Goal: Complete application form: Complete application form

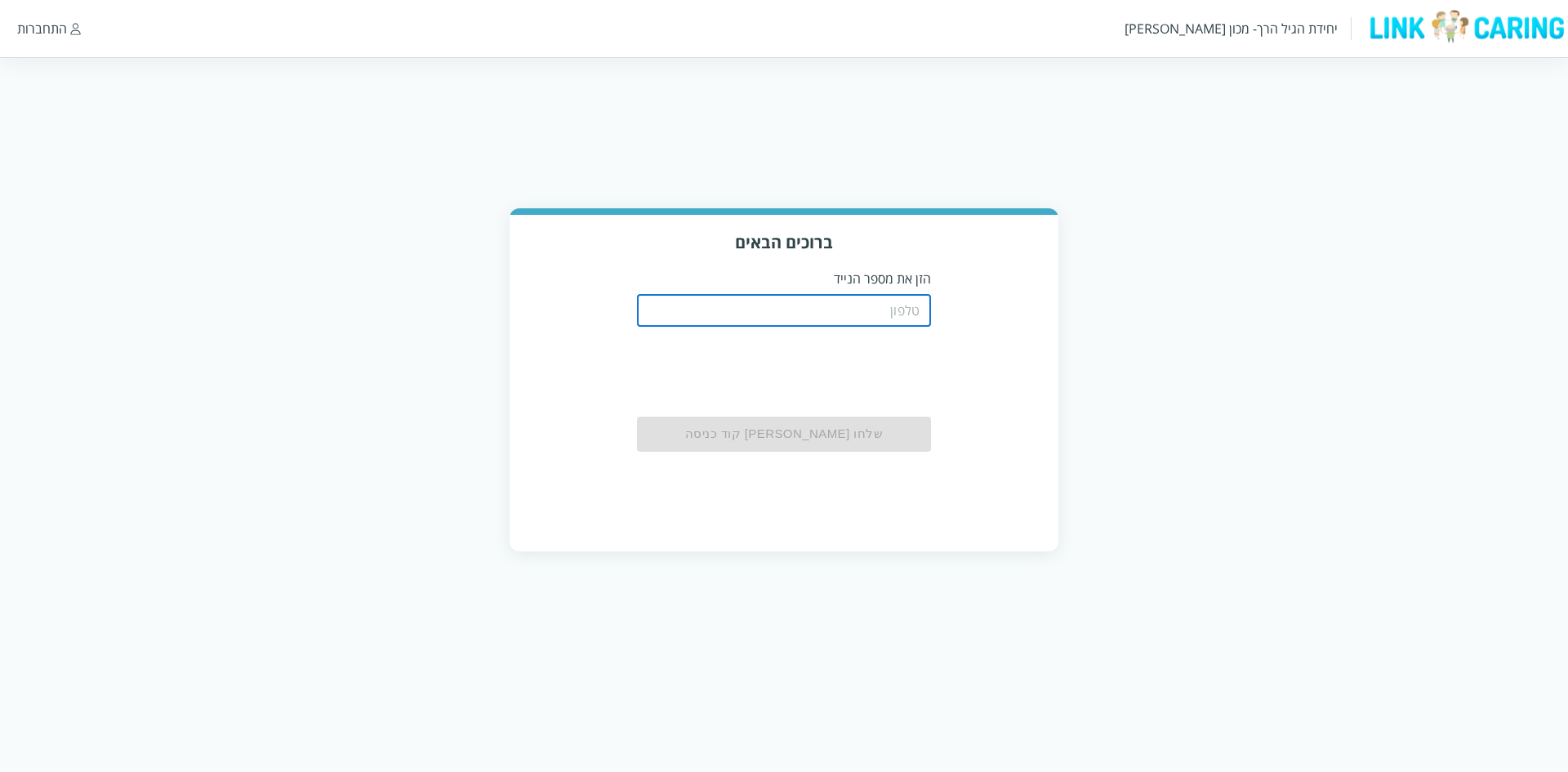
click at [888, 317] on input "tel" at bounding box center [784, 311] width 294 height 32
type input "0501122334"
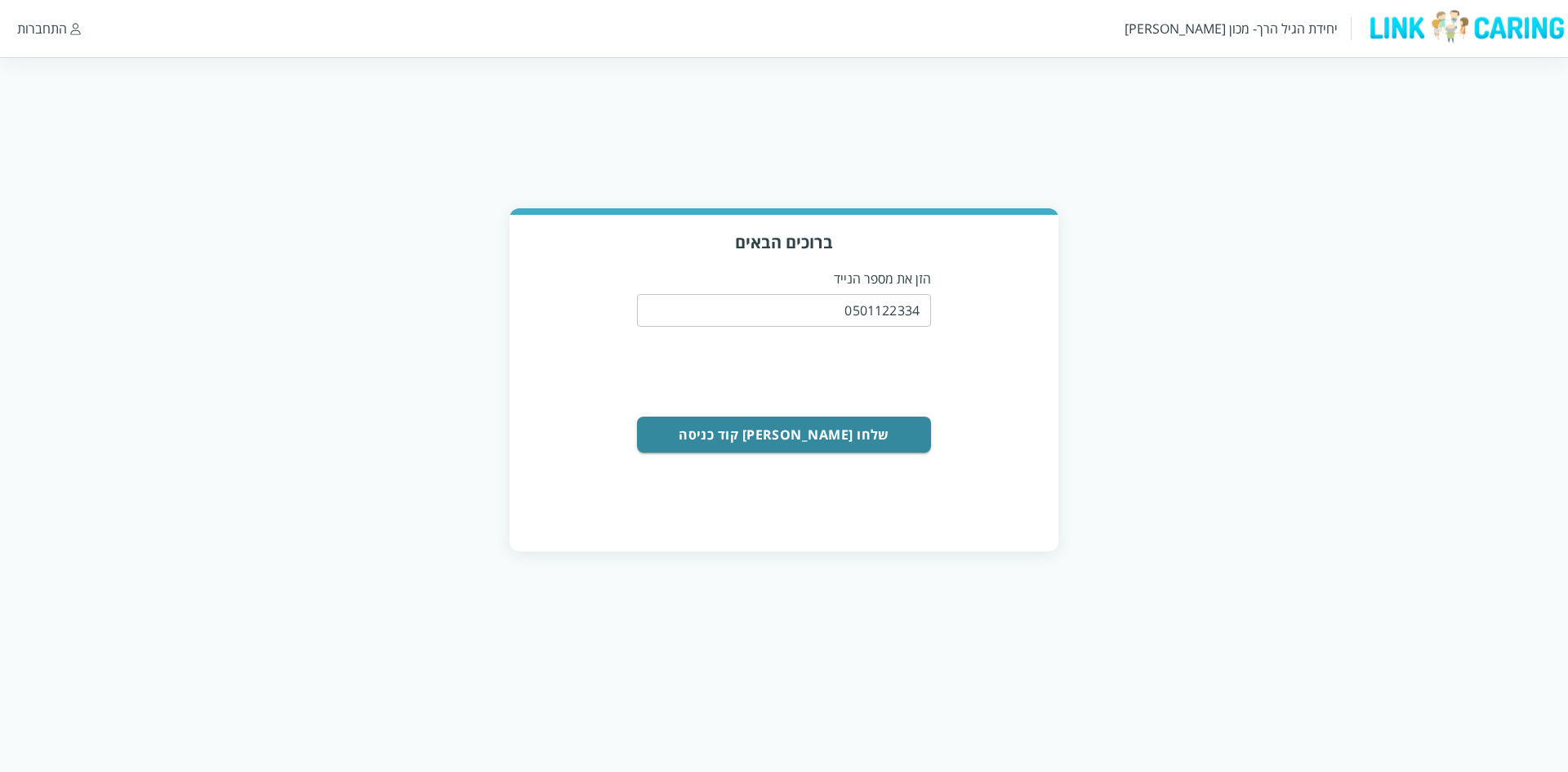
click at [909, 431] on button "שלחו [PERSON_NAME] קוד כניסה" at bounding box center [784, 435] width 294 height 36
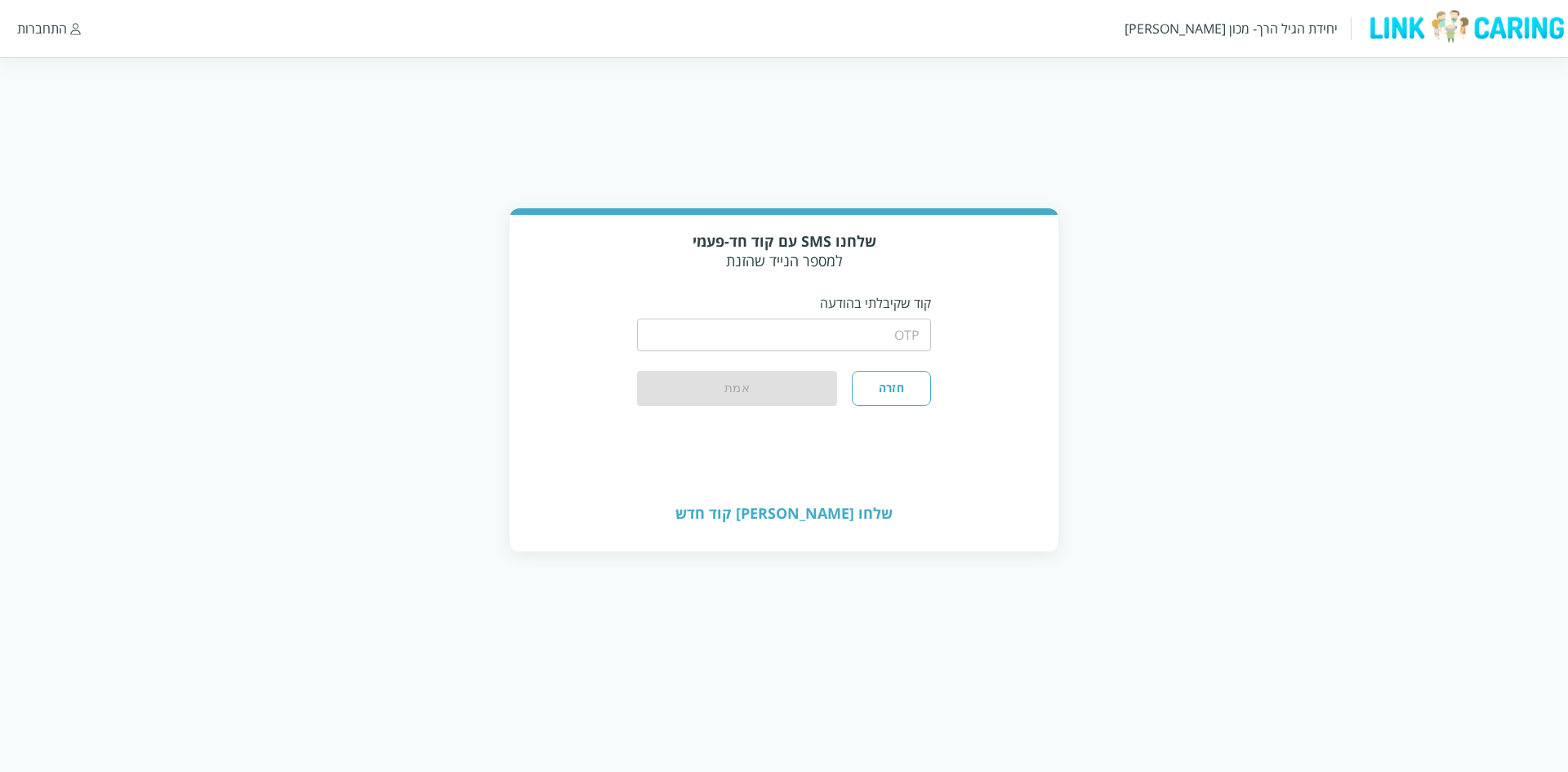
click at [874, 336] on input "string" at bounding box center [784, 335] width 294 height 32
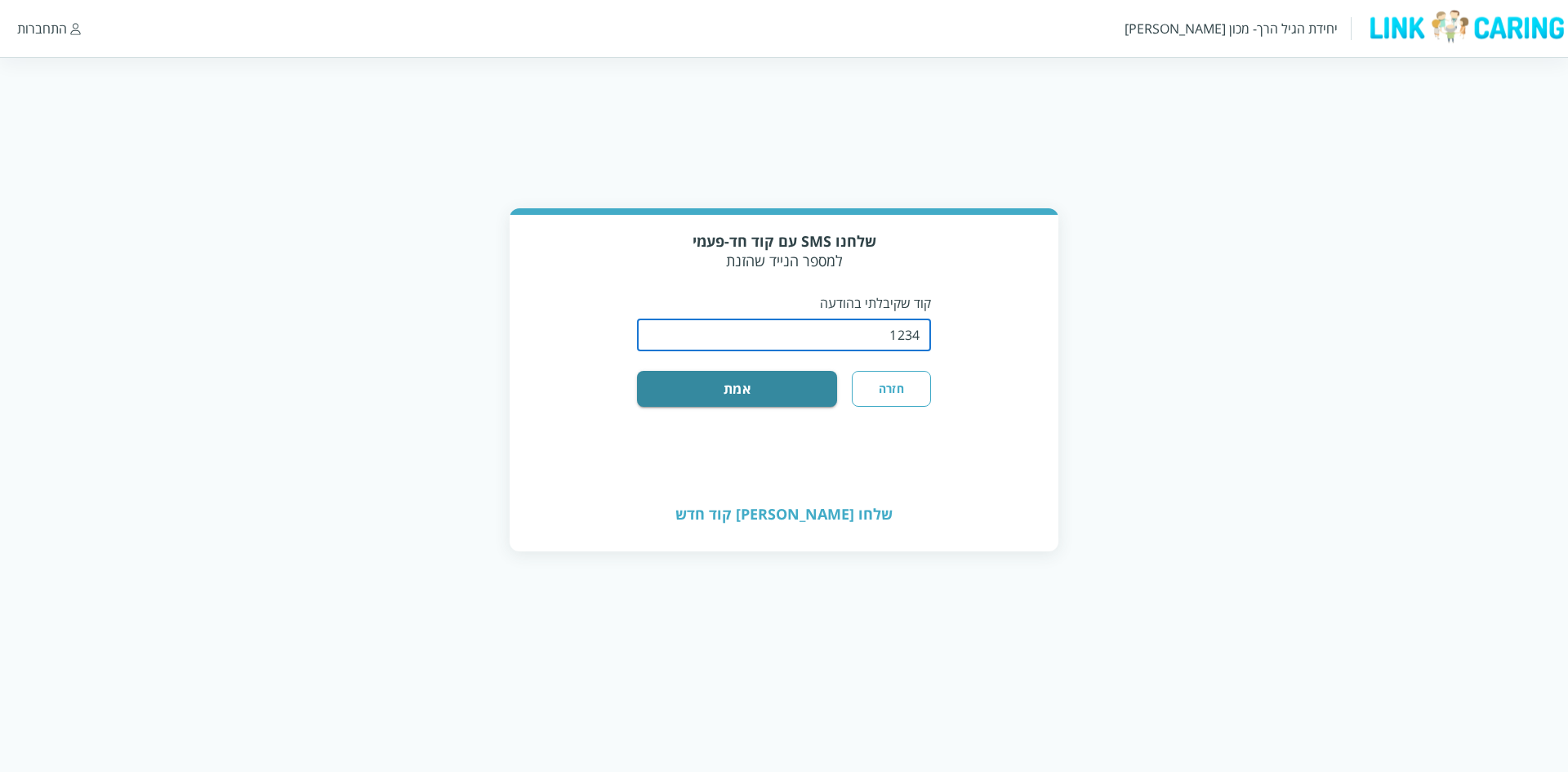
type input "1234"
click at [637, 371] on button "אמת" at bounding box center [737, 389] width 200 height 36
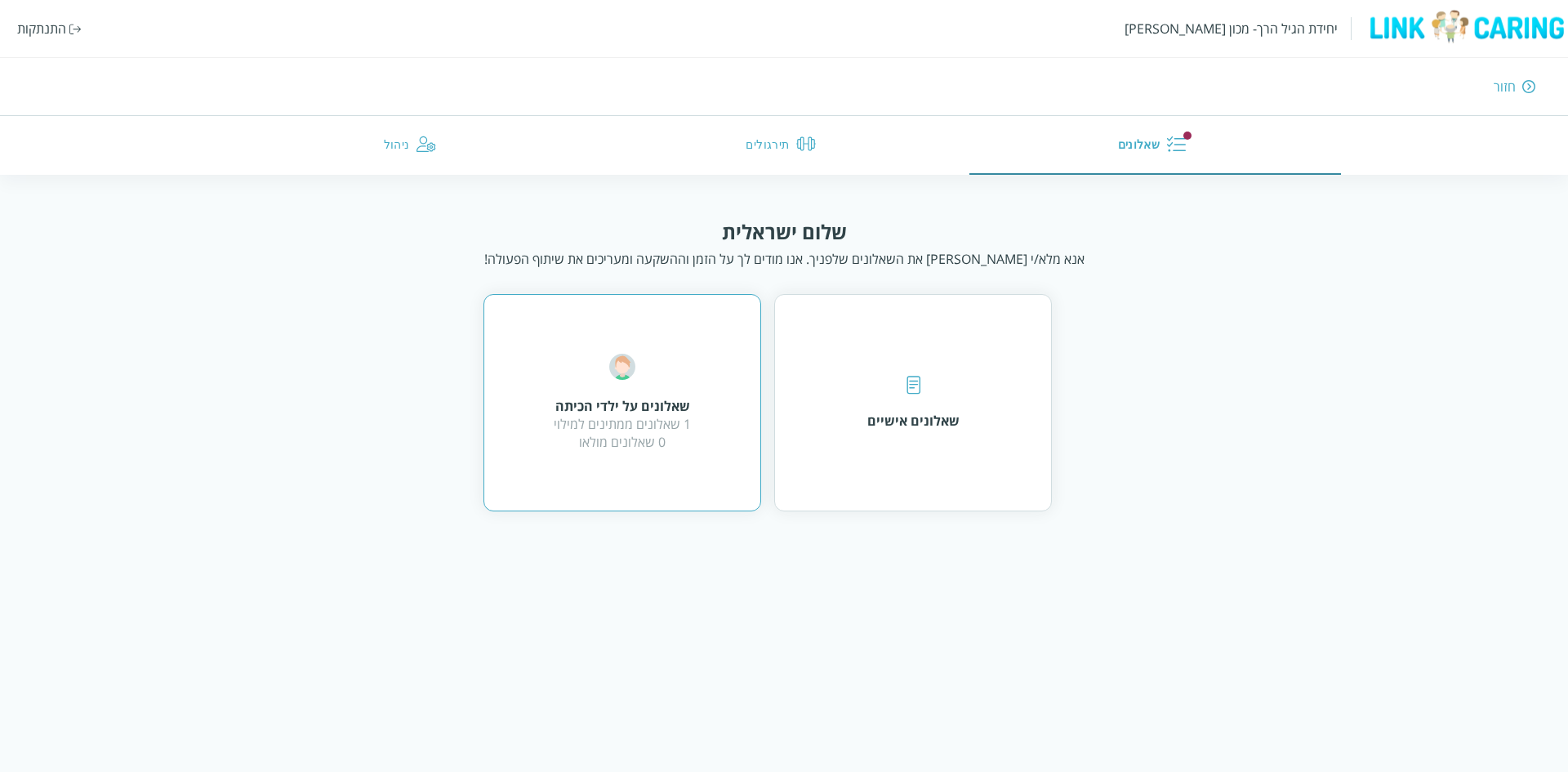
click at [621, 388] on div "שאלונים על ילדי הכיתה 1 שאלונים ממתינים למילוי 0 שאלונים מולאו" at bounding box center [622, 402] width 137 height 97
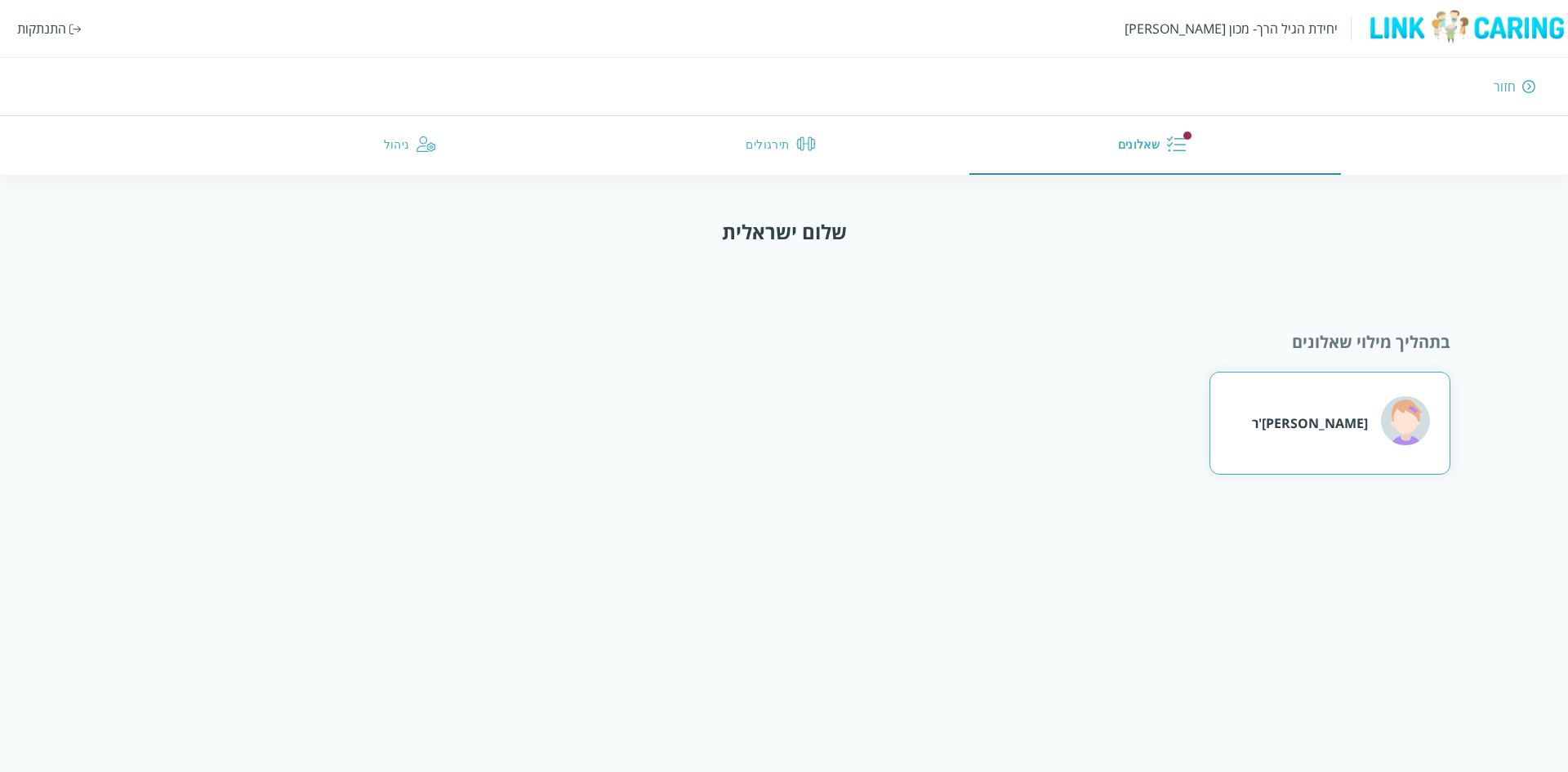
click at [1268, 415] on div "הרמיוני גריינג'ר" at bounding box center [1330, 423] width 241 height 103
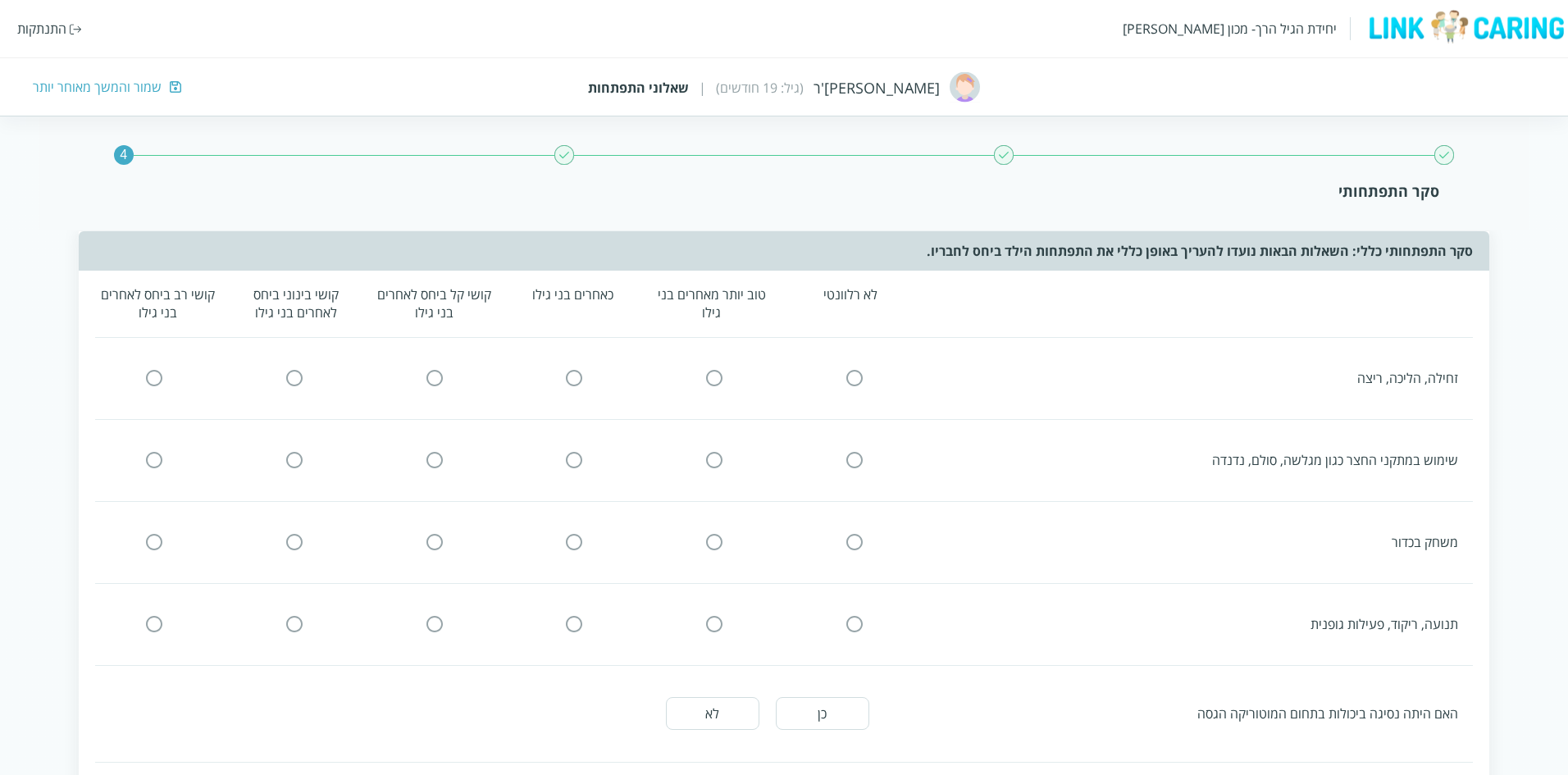
click at [29, 23] on div "התנתקות" at bounding box center [41, 29] width 49 height 18
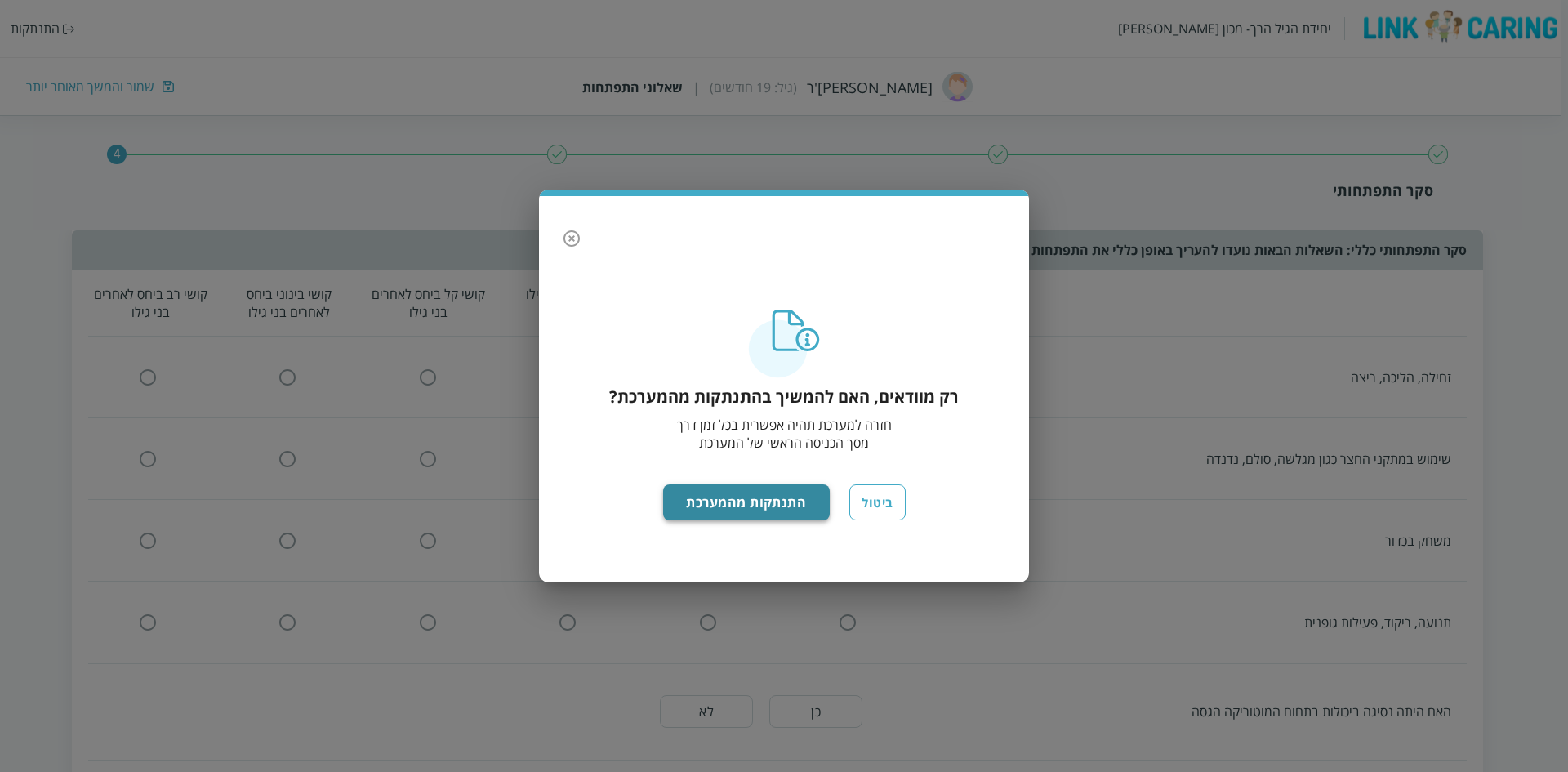
click at [746, 498] on button "התנתקות מהמערכת" at bounding box center [747, 502] width 168 height 36
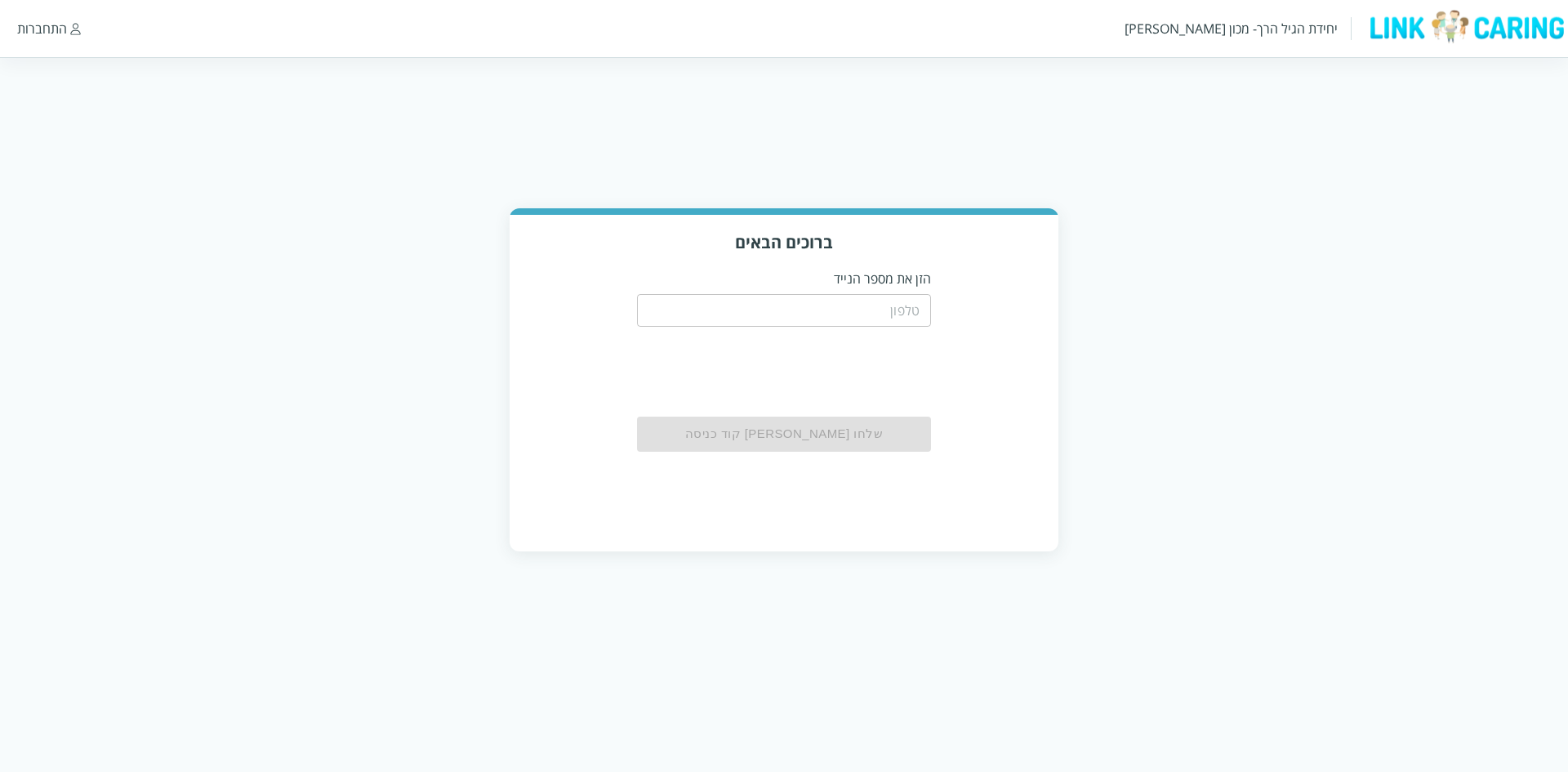
click at [774, 329] on div "​" at bounding box center [784, 309] width 294 height 43
click at [809, 316] on input "tel" at bounding box center [784, 311] width 294 height 32
type input "0503344556"
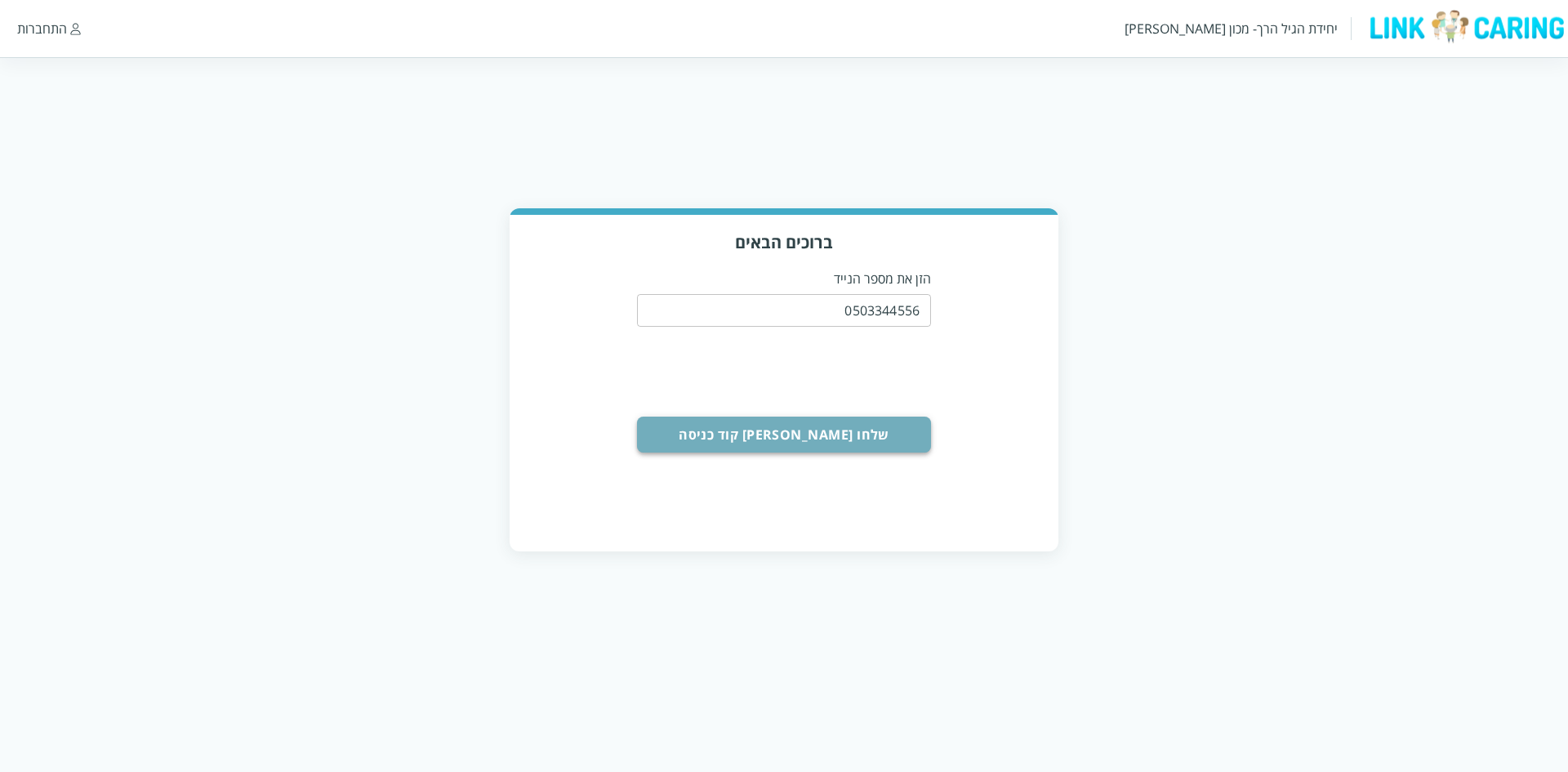
click at [881, 432] on button "שלחו לי קוד כניסה" at bounding box center [784, 435] width 294 height 36
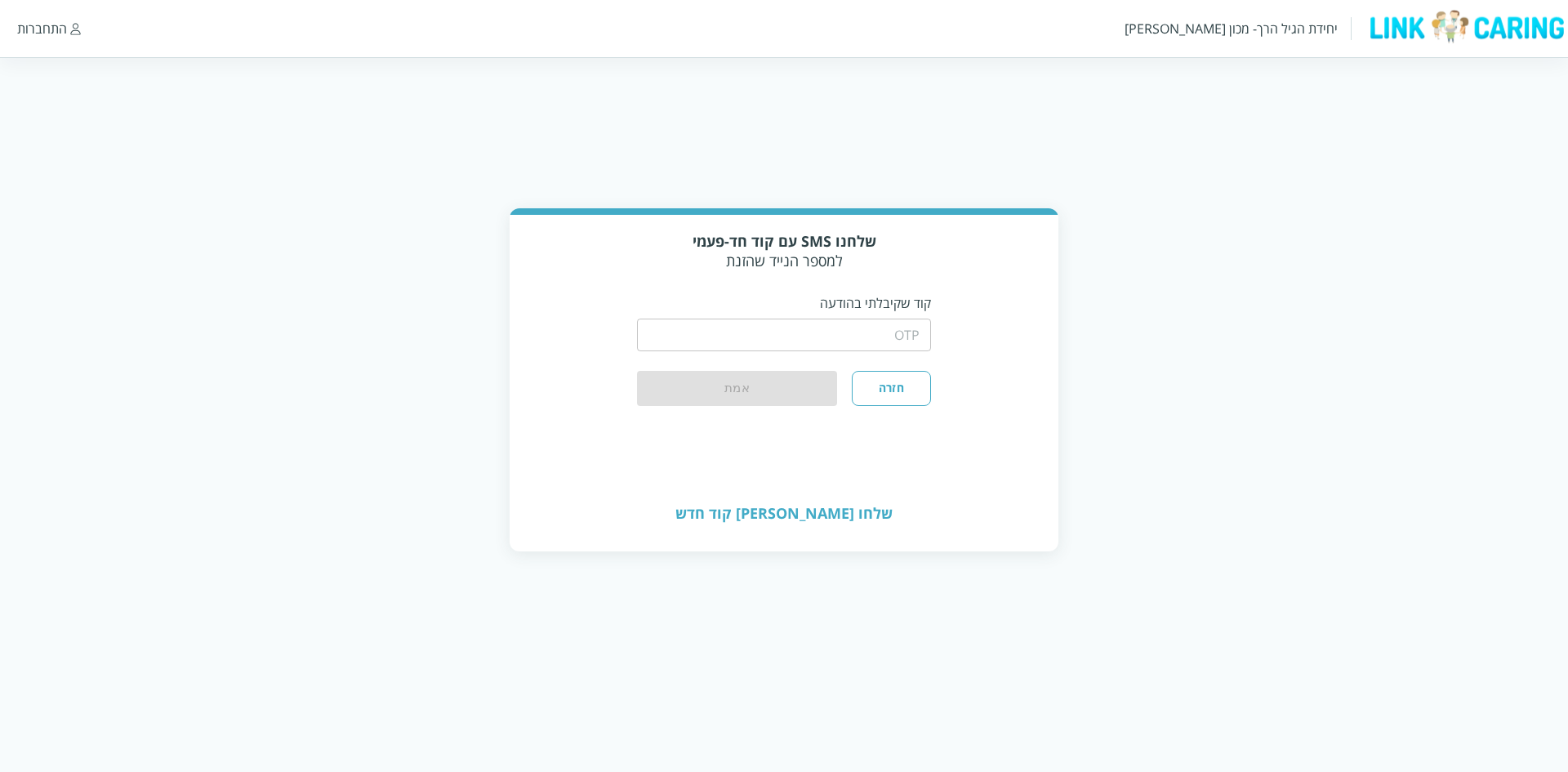
click at [904, 324] on input "string" at bounding box center [784, 335] width 294 height 32
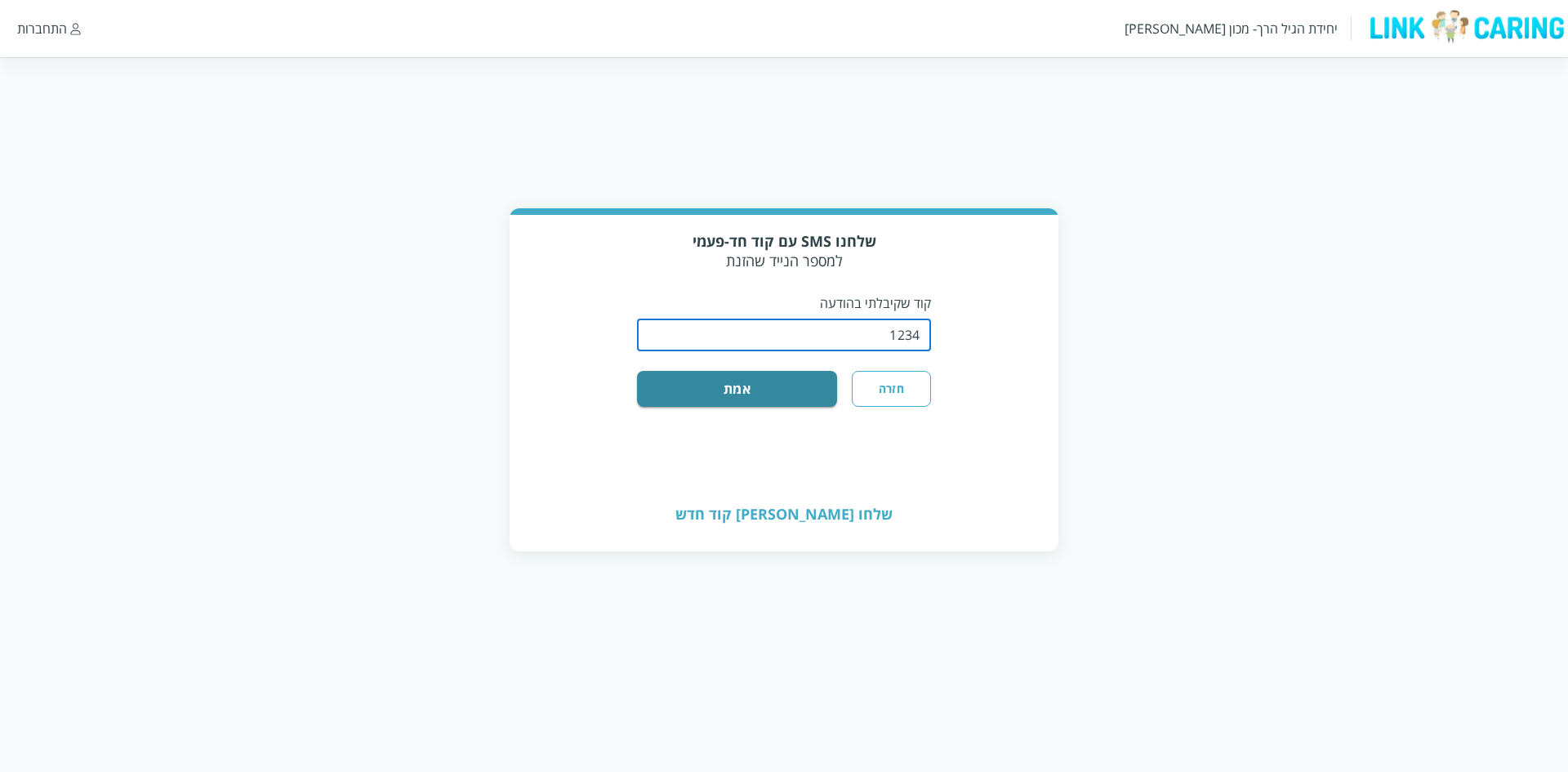
type input "1234"
click at [637, 371] on button "אמת" at bounding box center [737, 389] width 200 height 36
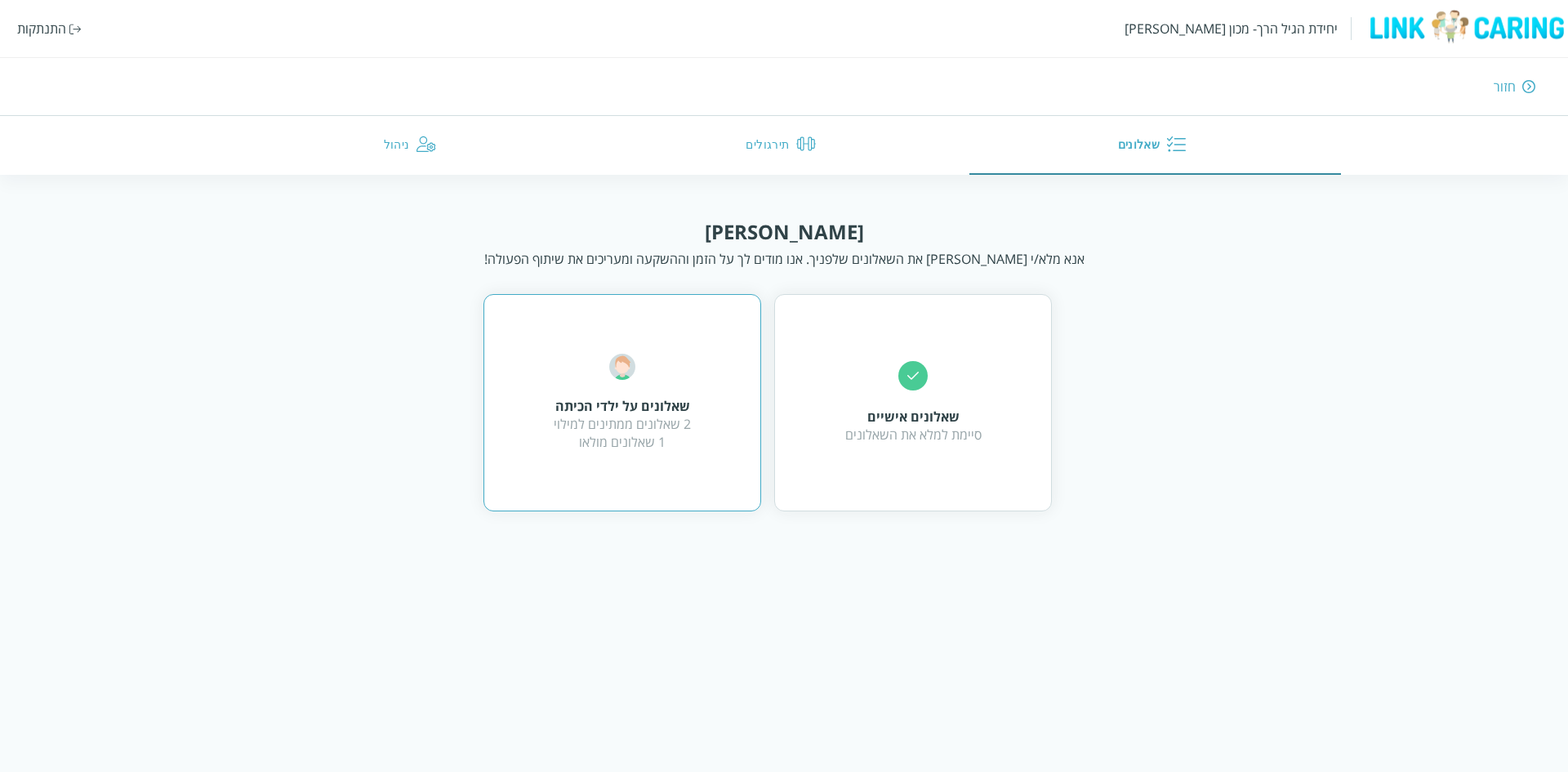
click at [672, 396] on div "שאלונים על ילדי הכיתה 2 שאלונים ממתינים למילוי 1 שאלונים מולאו" at bounding box center [622, 402] width 137 height 97
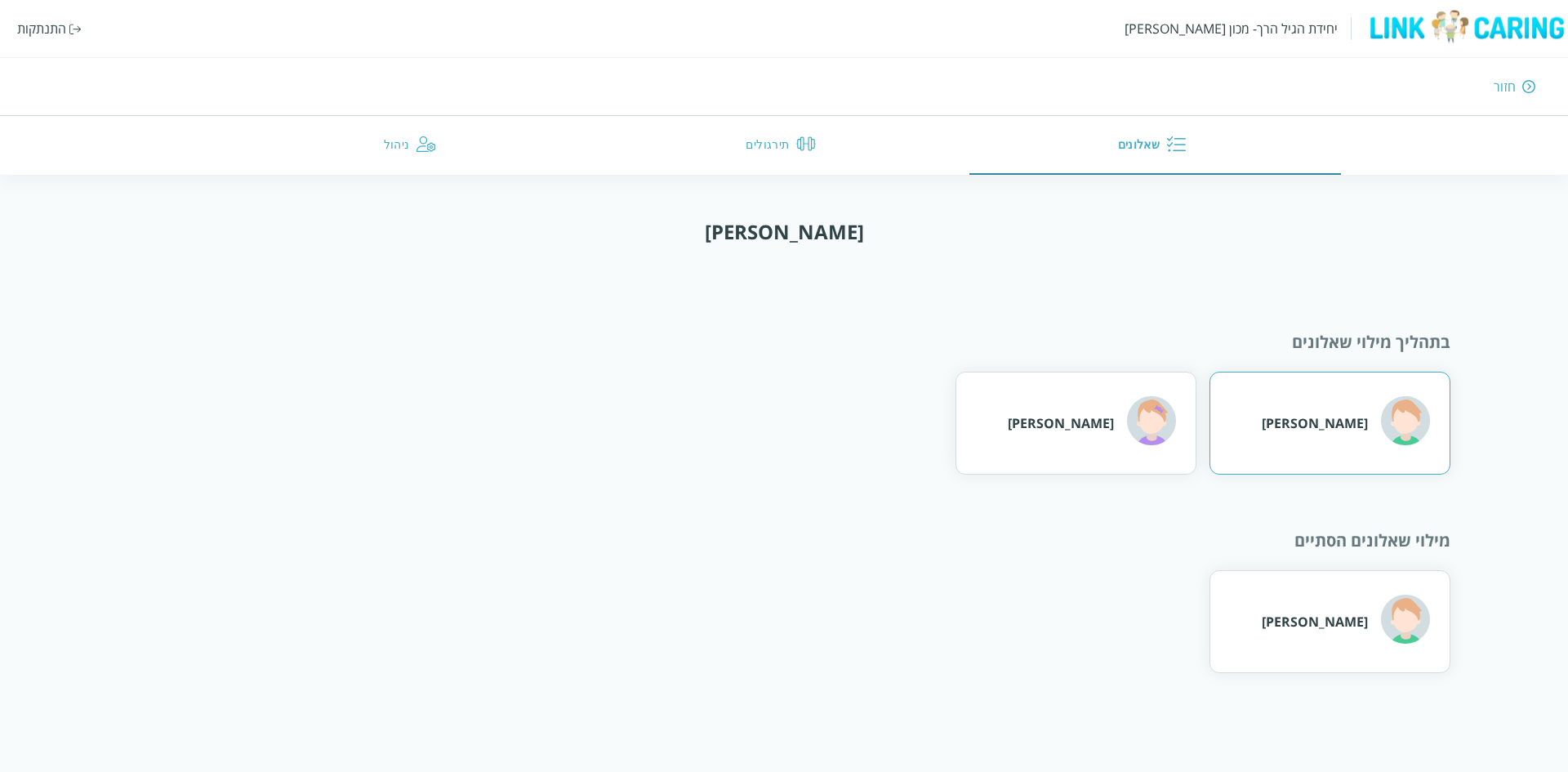
click at [1346, 430] on div "ברונו מארס" at bounding box center [1314, 423] width 106 height 18
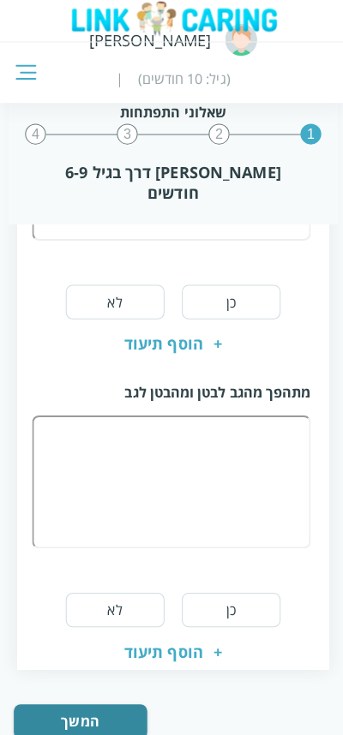
scroll to position [1056, 0]
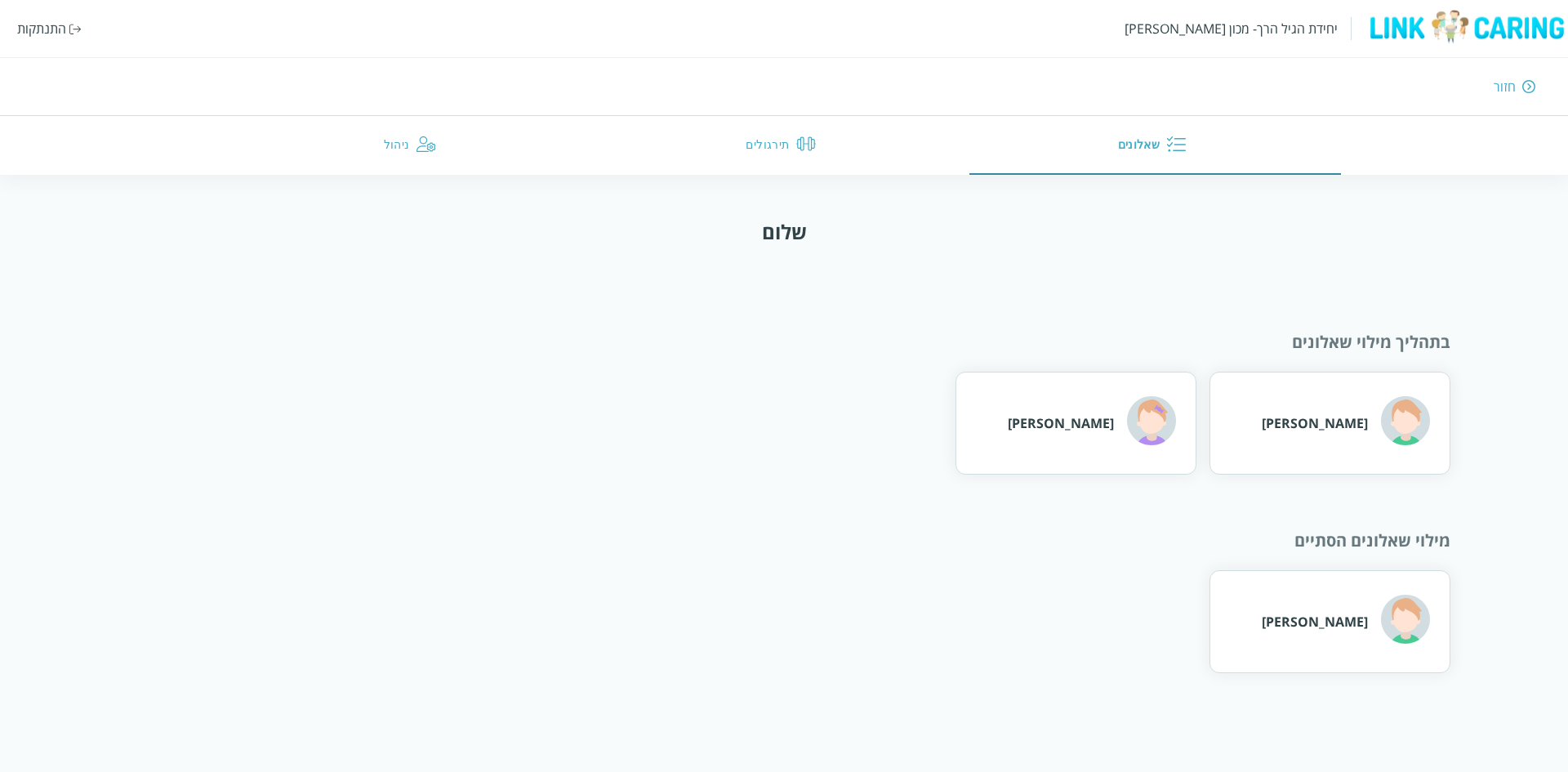
click at [31, 27] on div "התנתקות" at bounding box center [41, 29] width 49 height 18
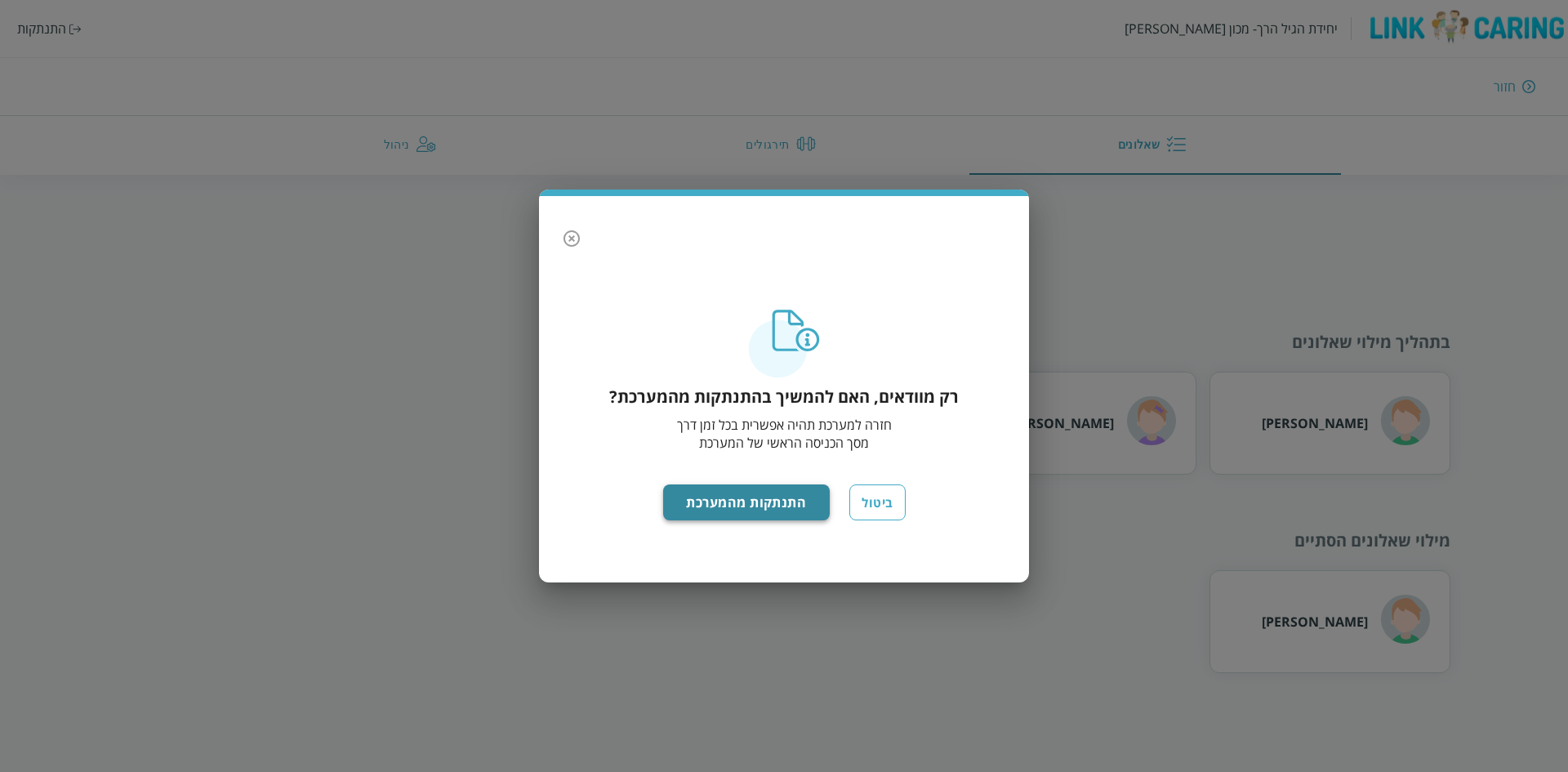
click at [804, 492] on button "התנתקות מהמערכת" at bounding box center [747, 502] width 168 height 36
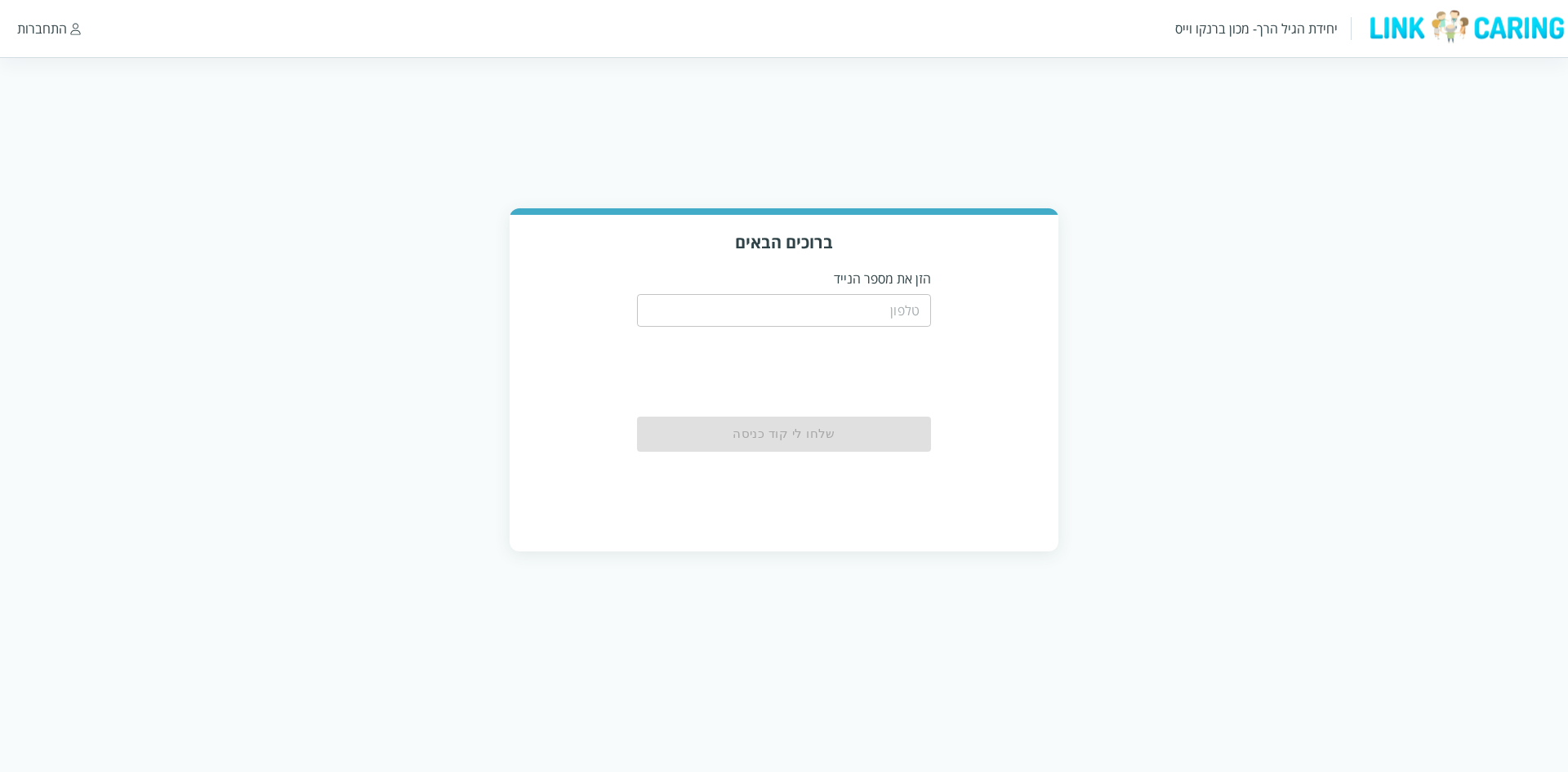
click at [873, 298] on input "tel" at bounding box center [784, 311] width 294 height 32
type input "0503344556"
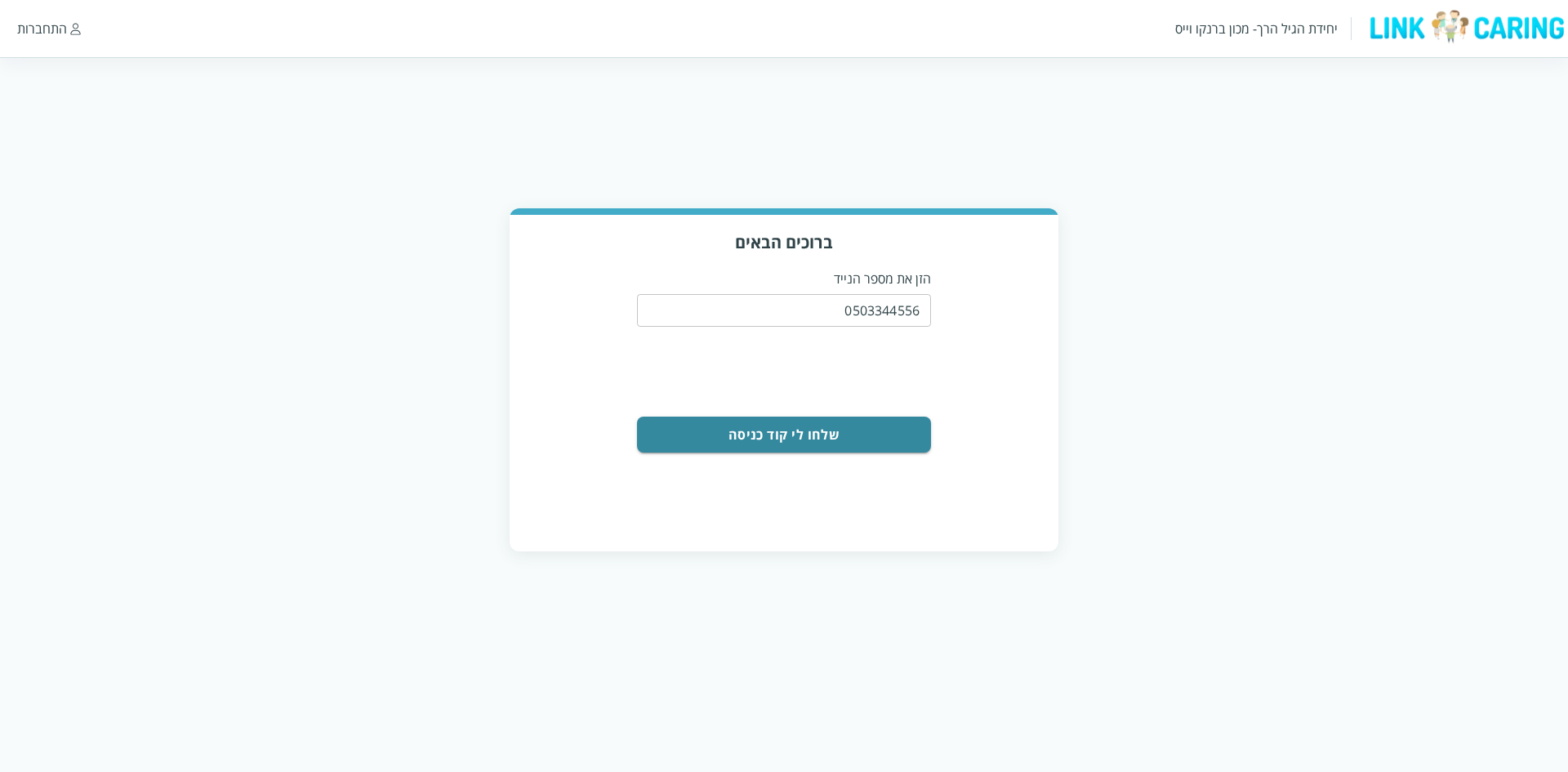
click at [881, 312] on input "0503344556" at bounding box center [784, 311] width 294 height 32
click at [880, 437] on button "שלחו לי קוד כניסה" at bounding box center [784, 435] width 294 height 36
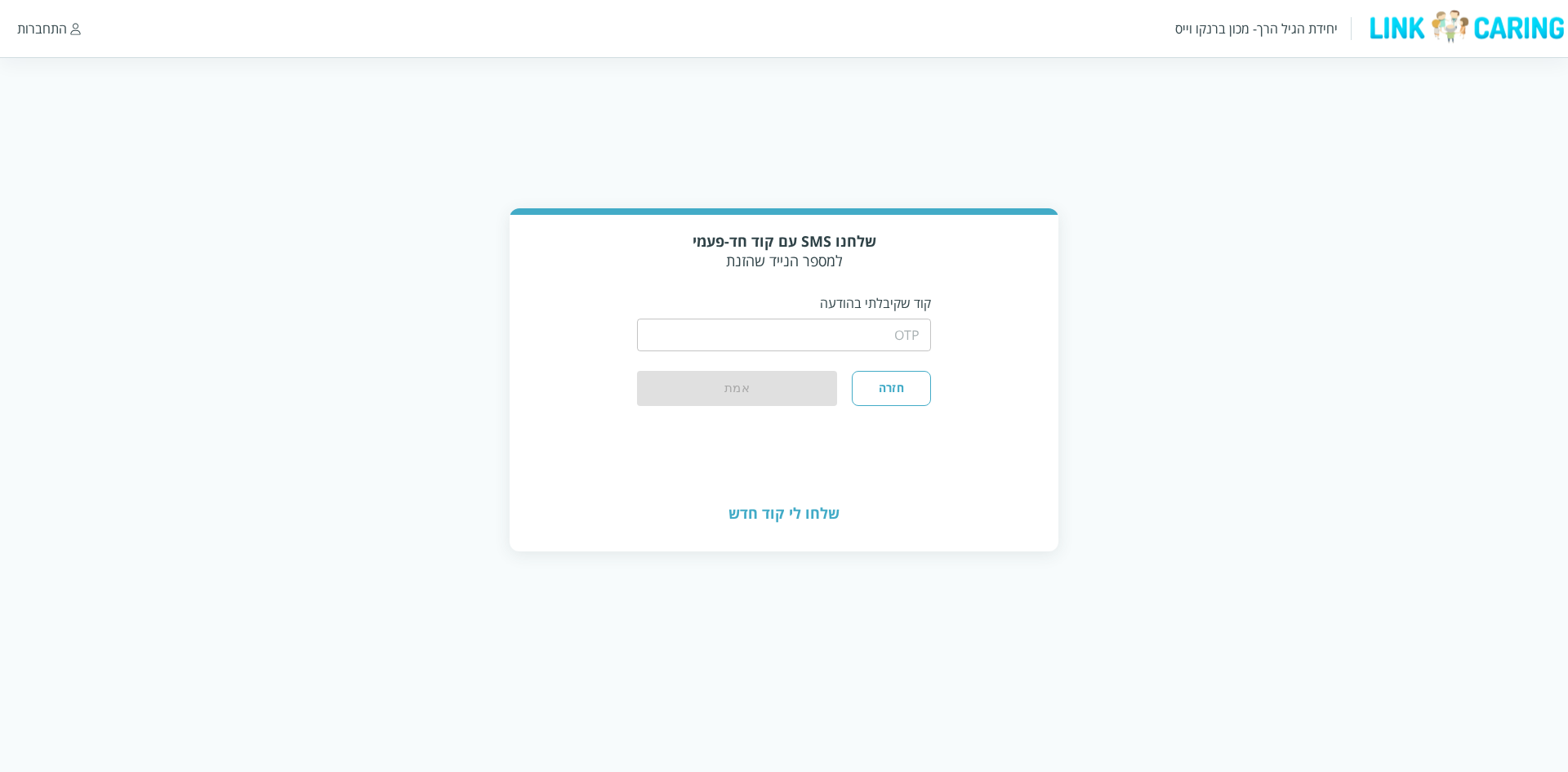
click at [859, 317] on div "​" at bounding box center [784, 333] width 294 height 43
click at [860, 327] on input "string" at bounding box center [784, 335] width 294 height 32
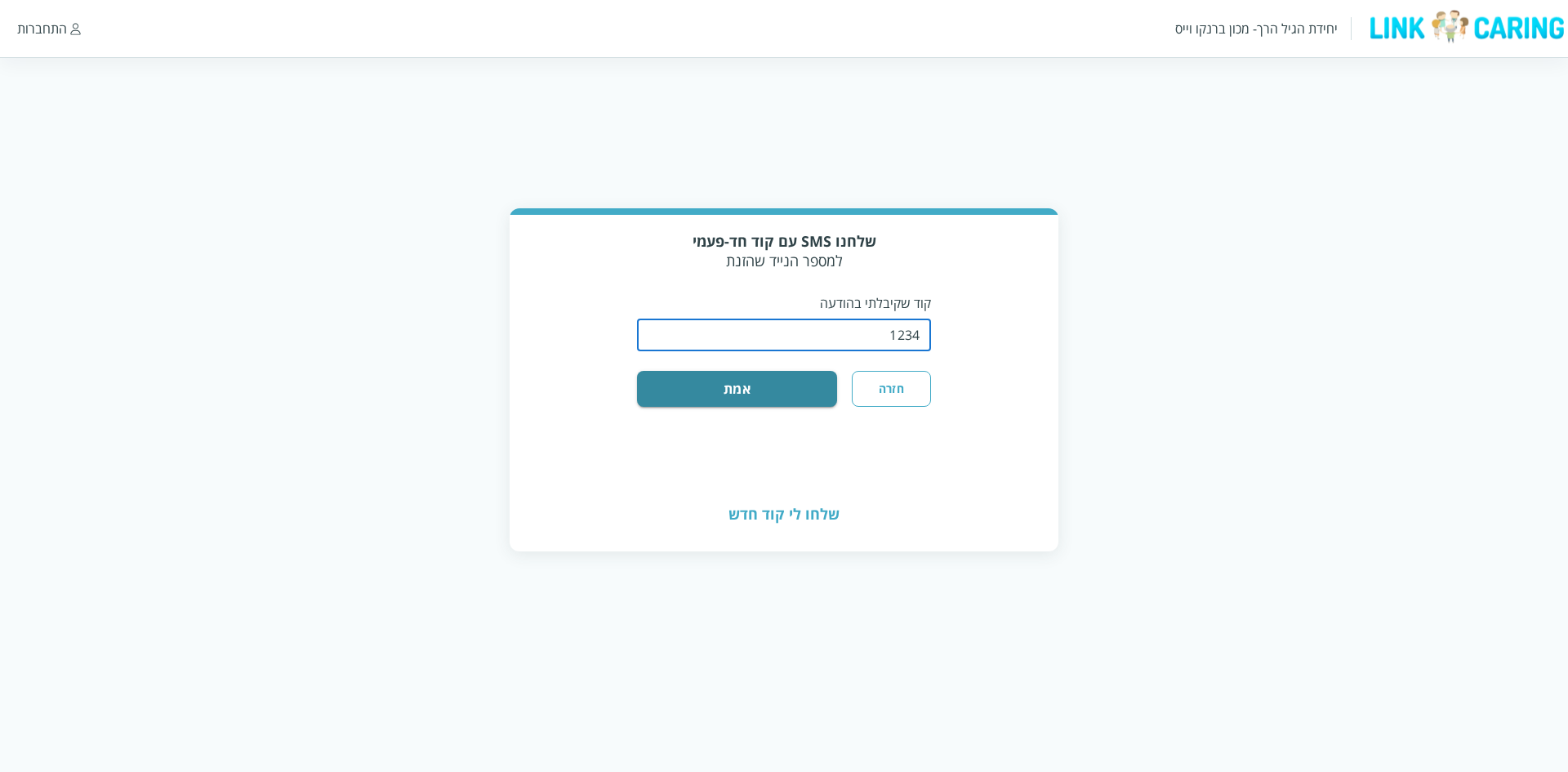
type input "1234"
click at [637, 371] on button "אמת" at bounding box center [737, 389] width 200 height 36
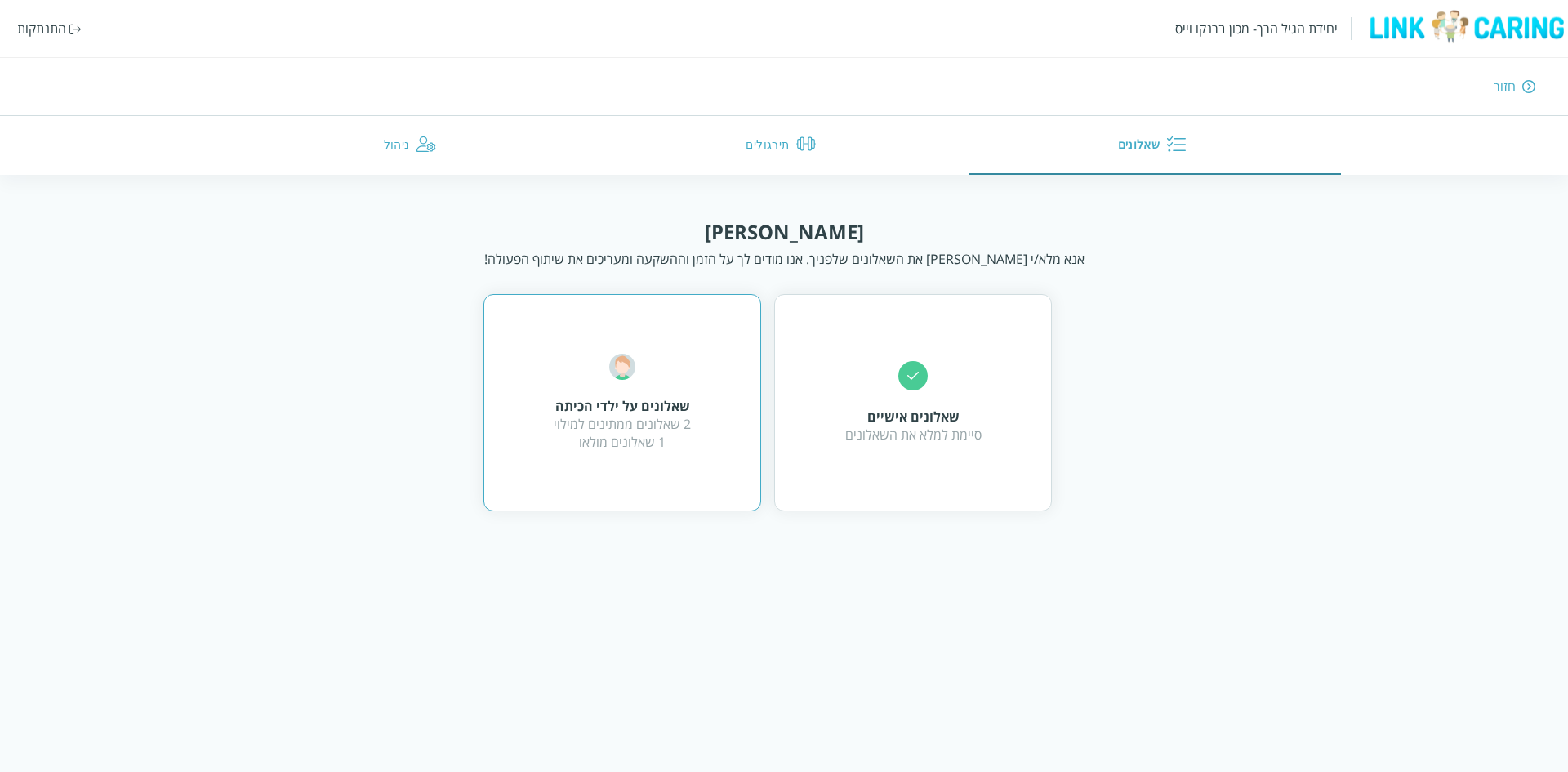
click at [605, 379] on div "שאלונים על ילדי הכיתה 2 שאלונים ממתינים למילוי 1 שאלונים מולאו" at bounding box center [622, 402] width 137 height 97
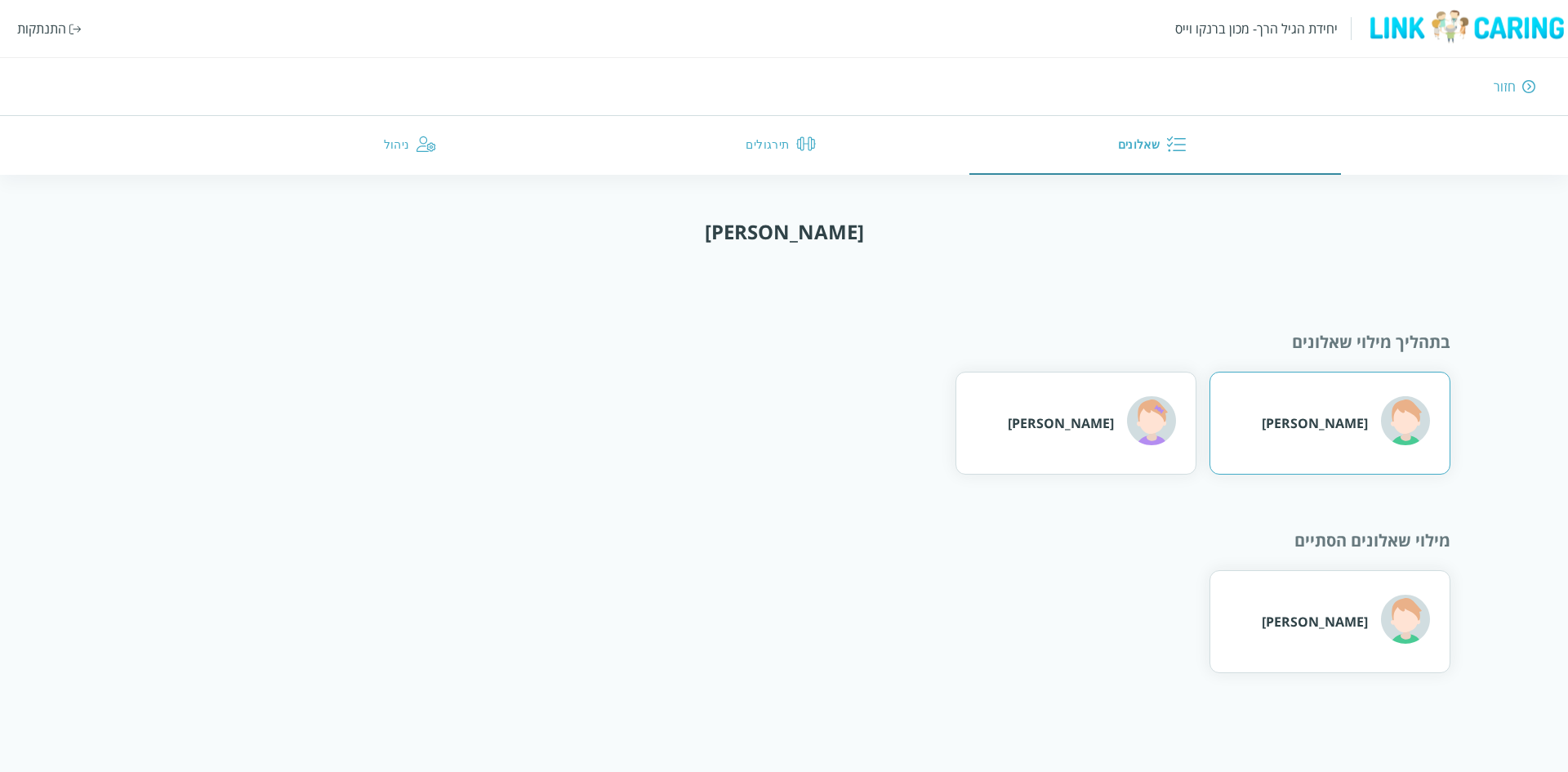
click at [1284, 422] on div "ברונו מארס" at bounding box center [1330, 423] width 241 height 103
click at [1153, 390] on div "מוניקה גלר" at bounding box center [1075, 423] width 241 height 103
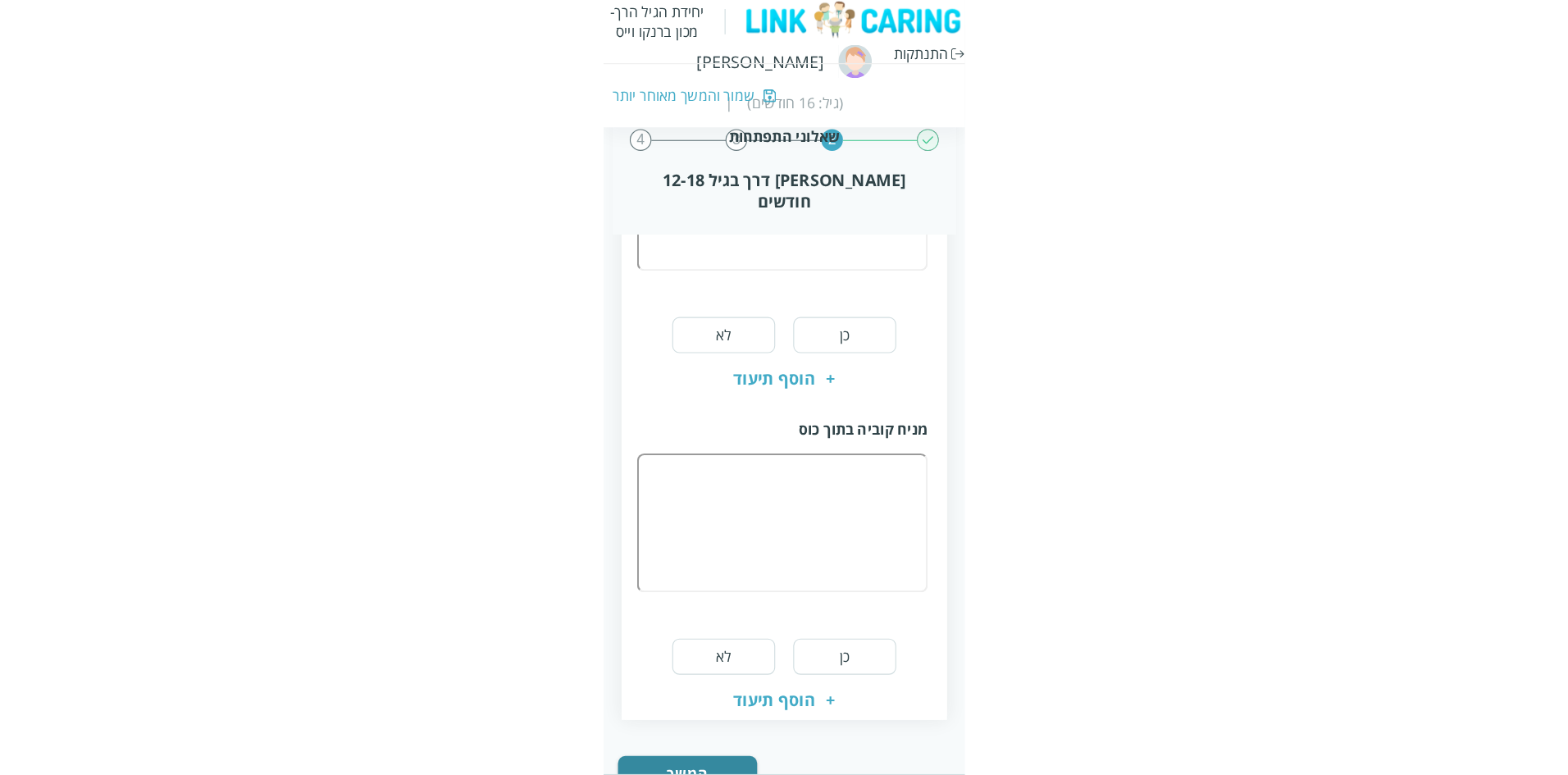
scroll to position [716, 0]
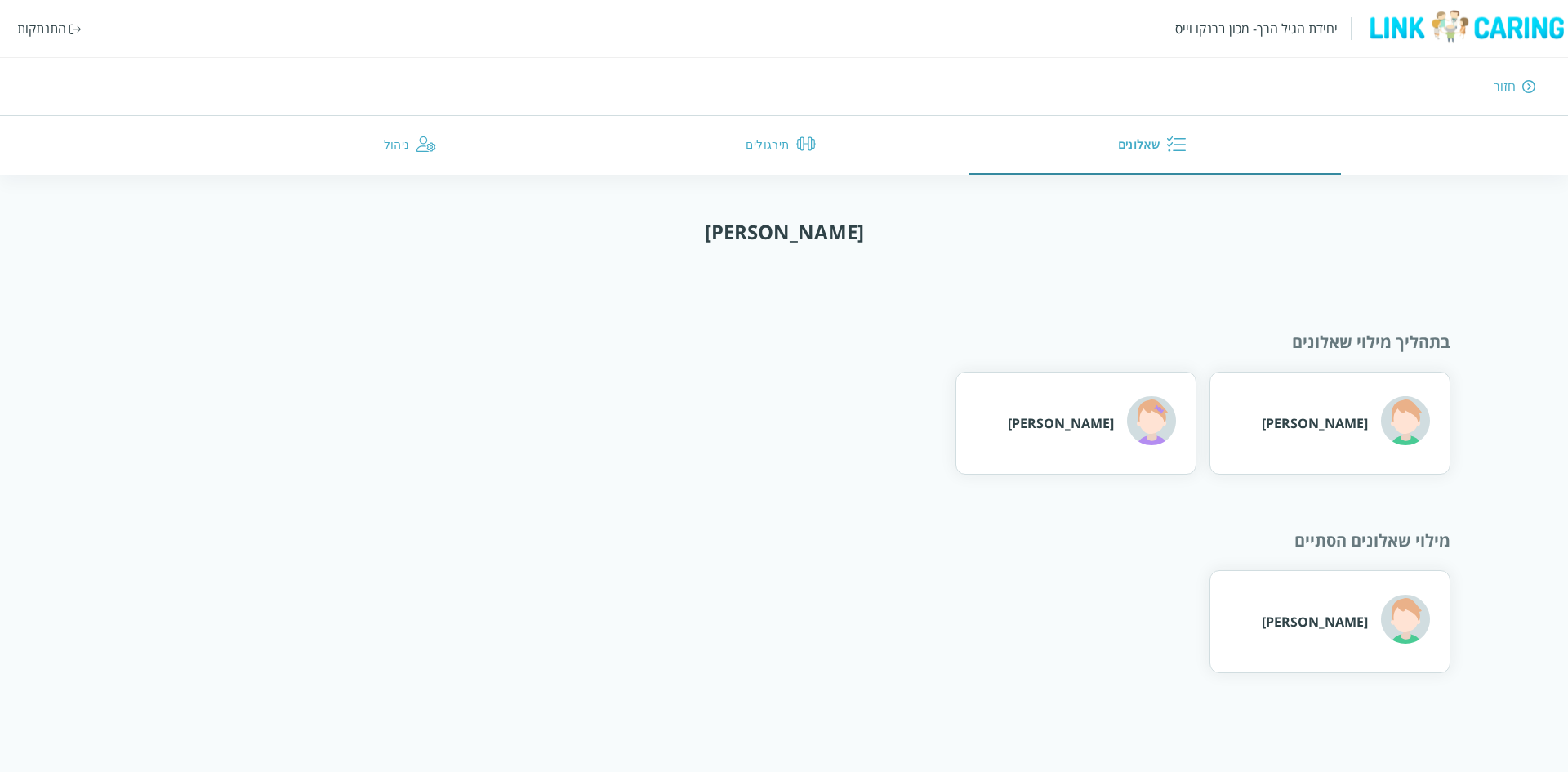
click at [775, 159] on button "תירגולים" at bounding box center [783, 146] width 371 height 59
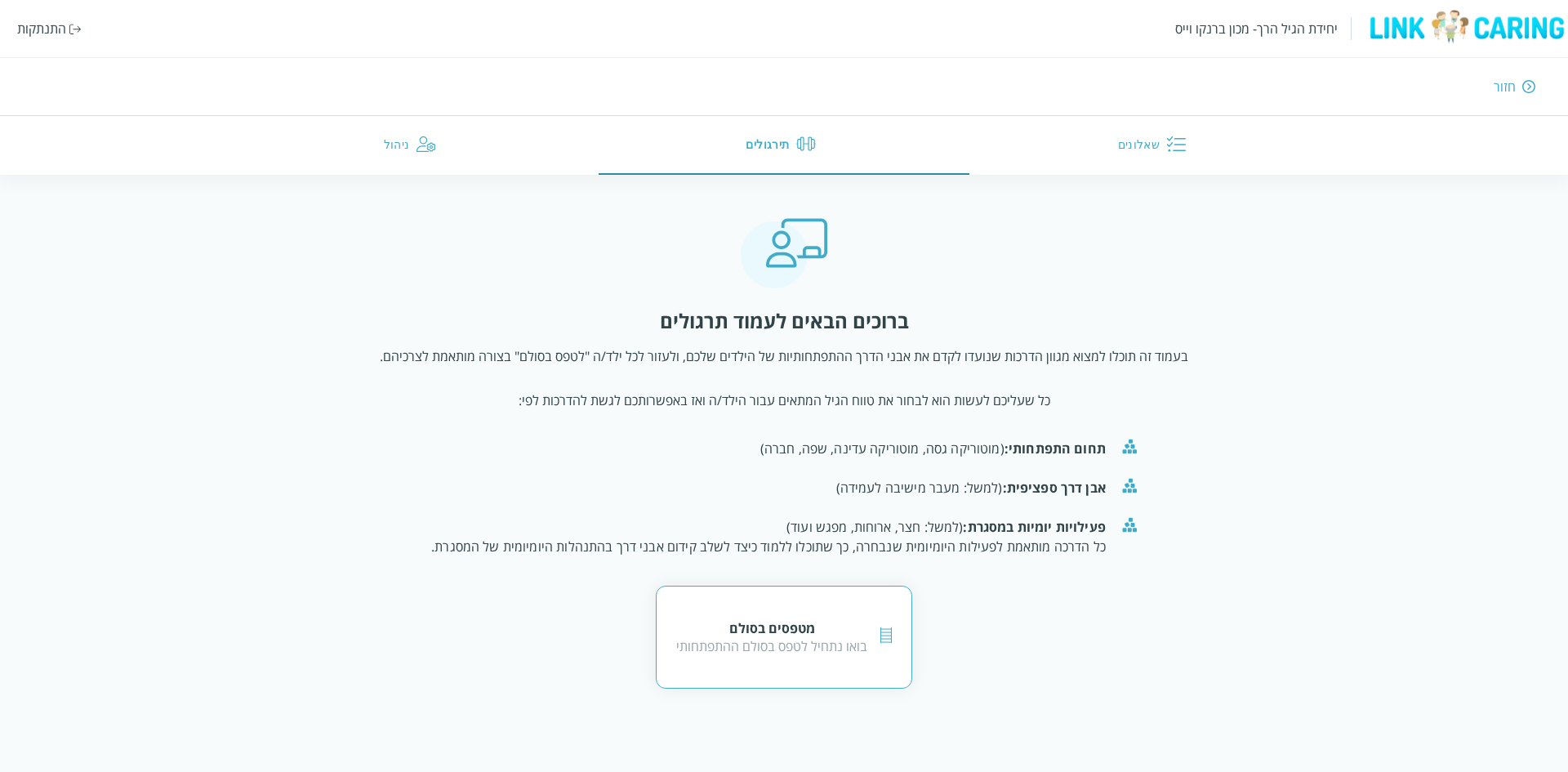
click at [827, 636] on div "מטפסים בסולם" at bounding box center [772, 628] width 191 height 18
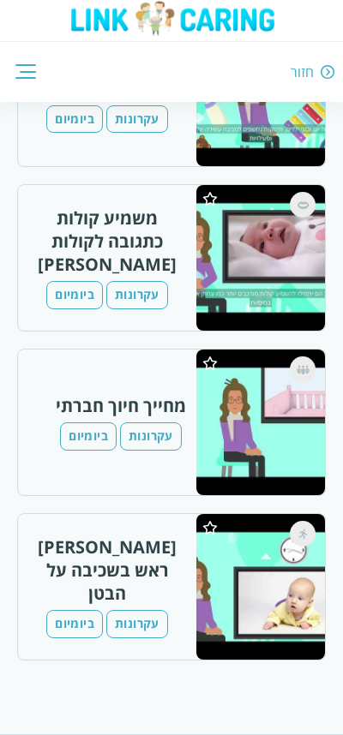
scroll to position [387, 0]
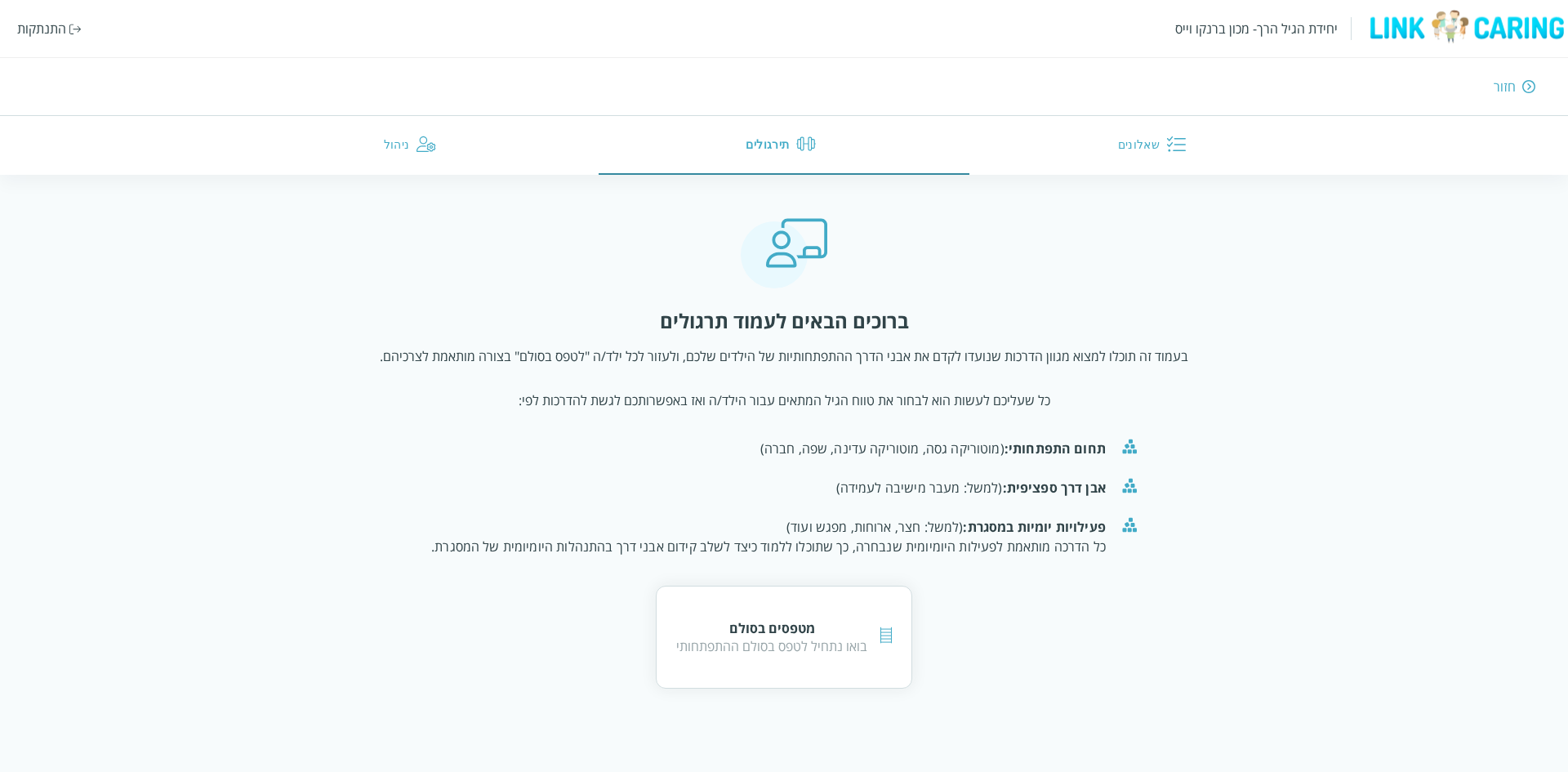
click at [1133, 138] on button "שאלונים" at bounding box center [1155, 146] width 371 height 59
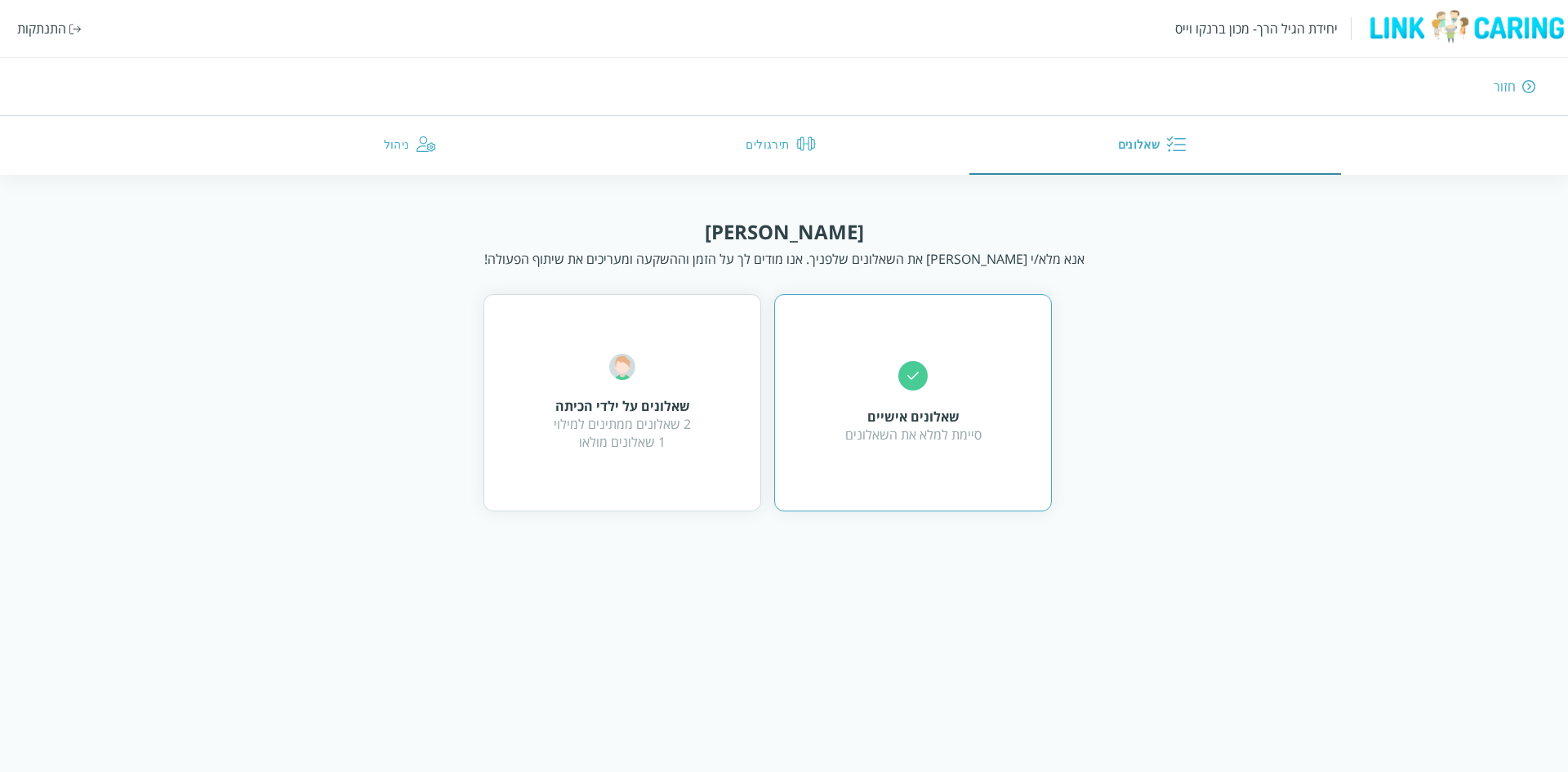
click at [833, 329] on div "שאלונים אישיים סיימת למלא את השאלונים" at bounding box center [913, 403] width 277 height 217
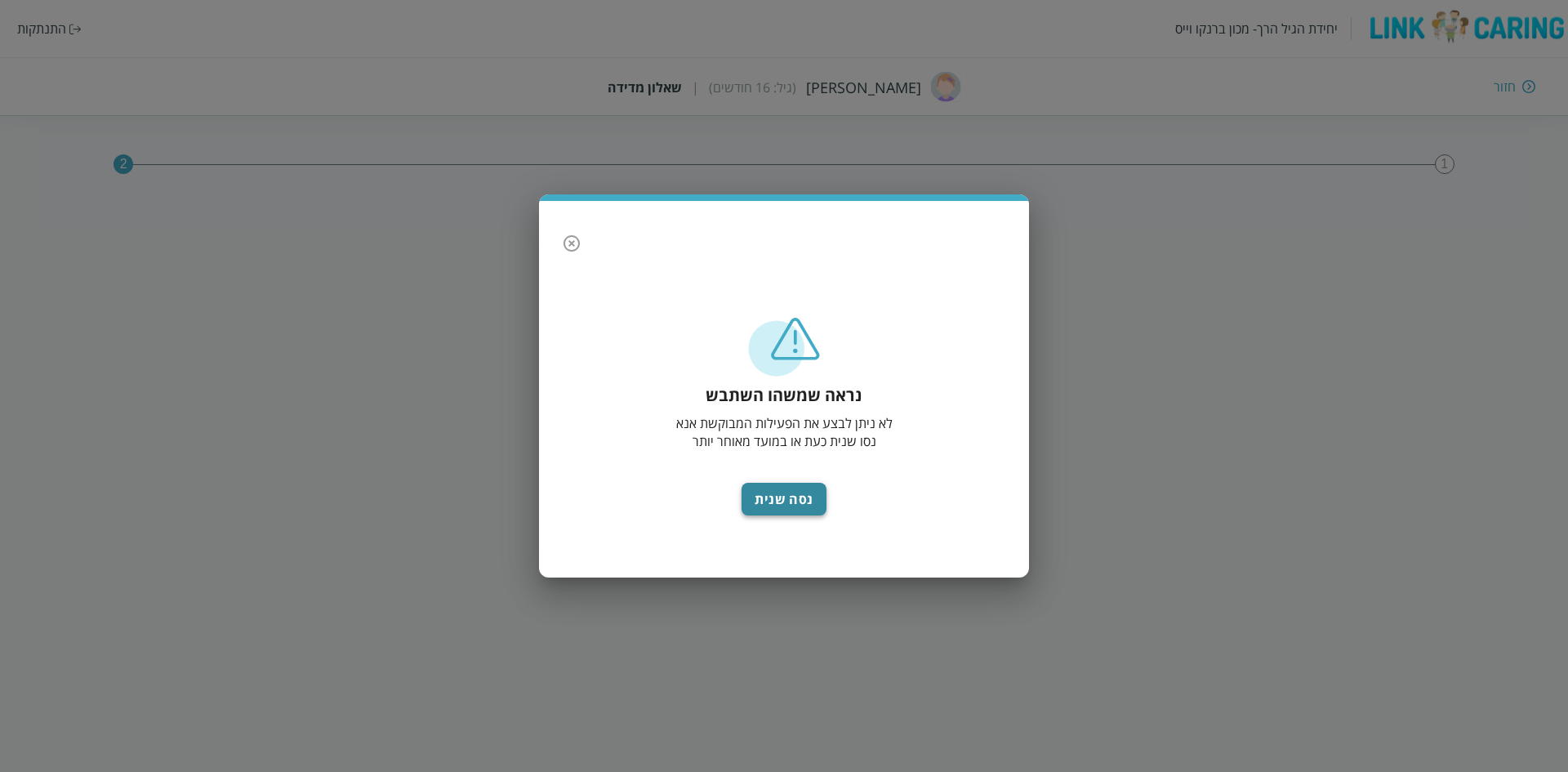
click at [793, 498] on button "נסה שנית" at bounding box center [783, 499] width 85 height 32
click at [793, 495] on button "נסה שנית" at bounding box center [783, 499] width 85 height 32
click at [799, 498] on button "נסה שנית" at bounding box center [783, 499] width 85 height 32
click at [580, 236] on icon "button" at bounding box center [572, 243] width 20 height 20
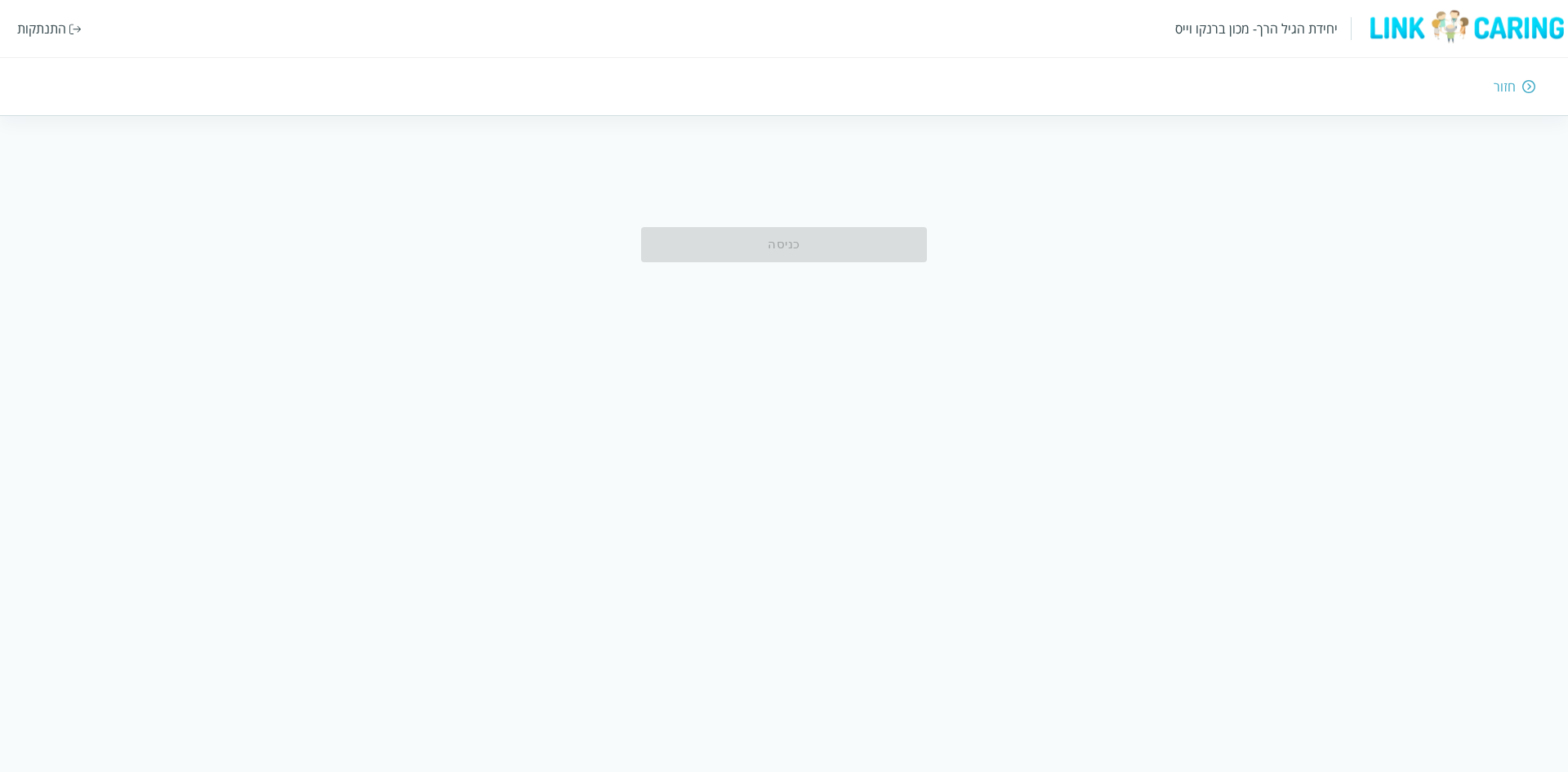
click at [55, 22] on div "התנתקות" at bounding box center [41, 29] width 49 height 18
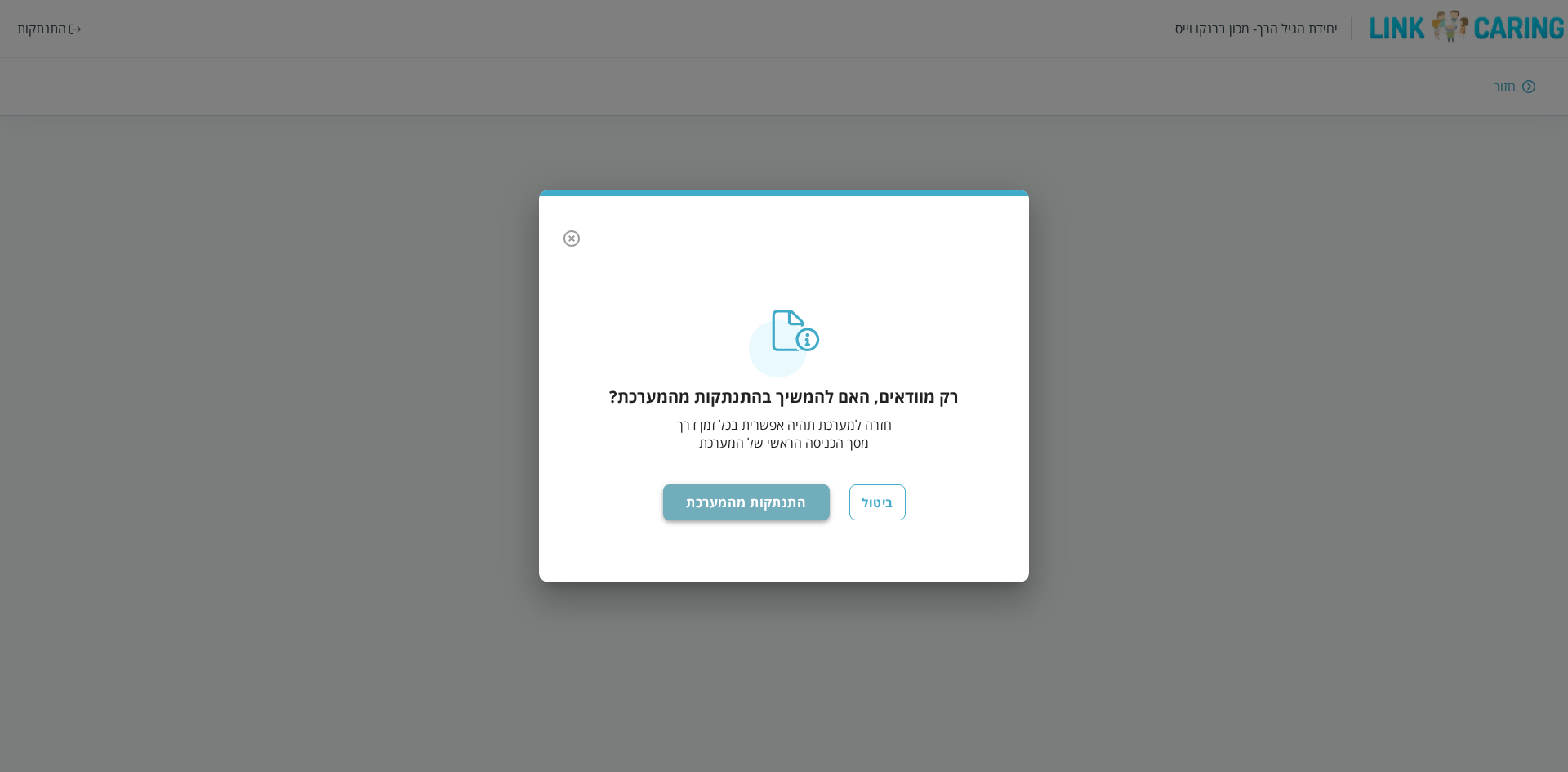
click at [795, 514] on button "התנתקות מהמערכת" at bounding box center [747, 502] width 168 height 36
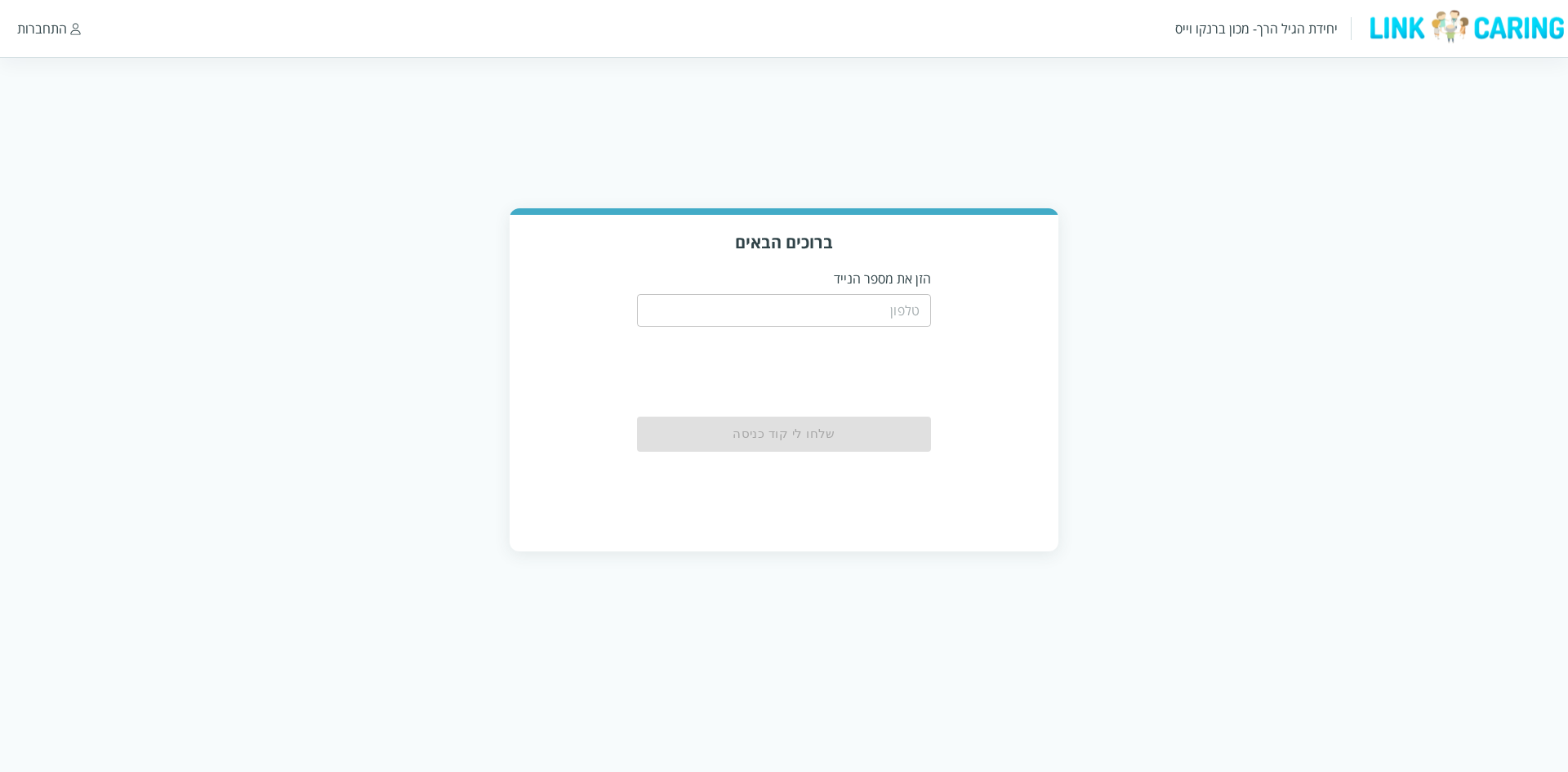
click at [851, 301] on input "tel" at bounding box center [784, 311] width 294 height 32
type input "0544499999"
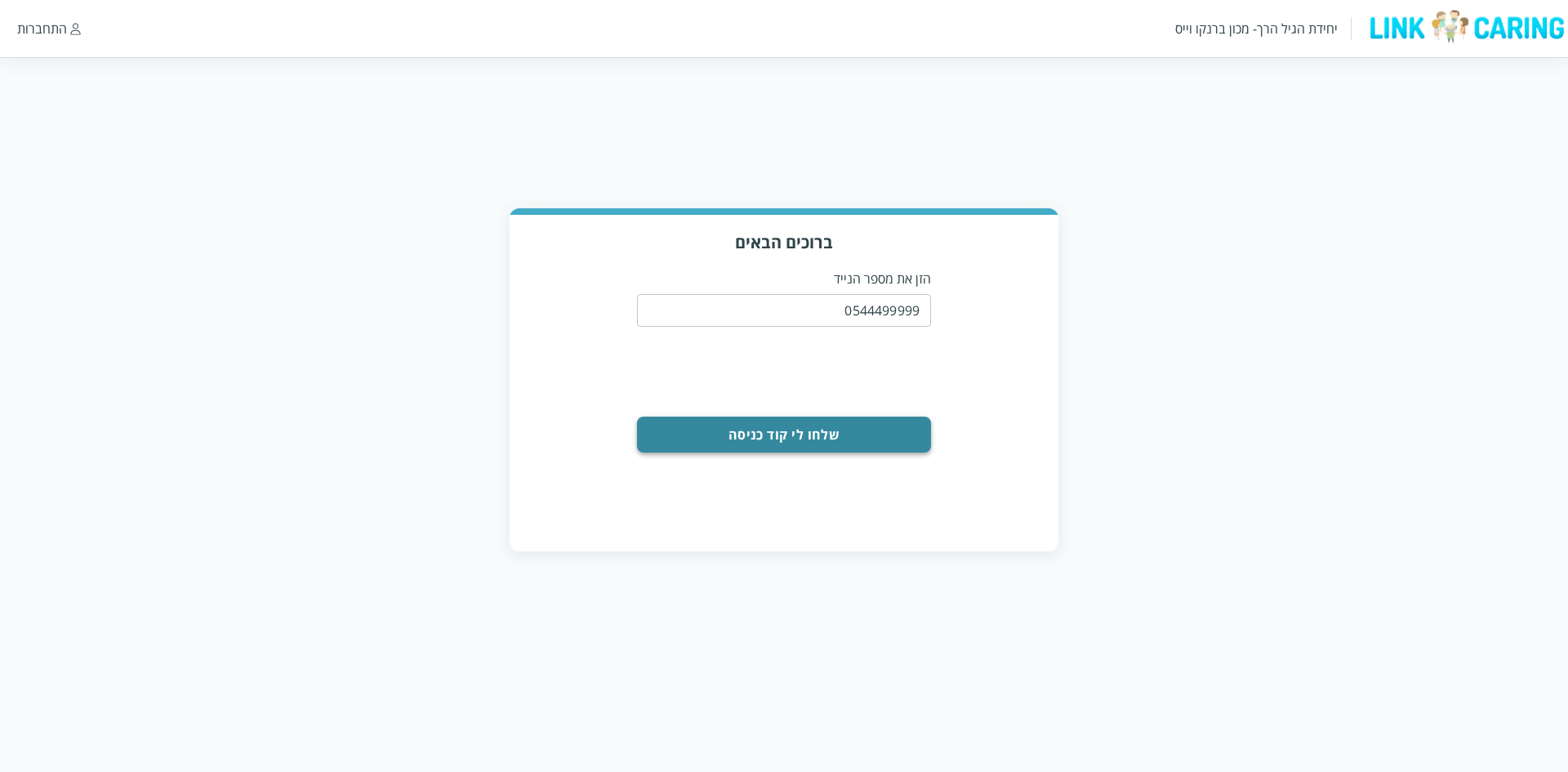
click at [902, 430] on button "שלחו לי קוד כניסה" at bounding box center [784, 435] width 294 height 36
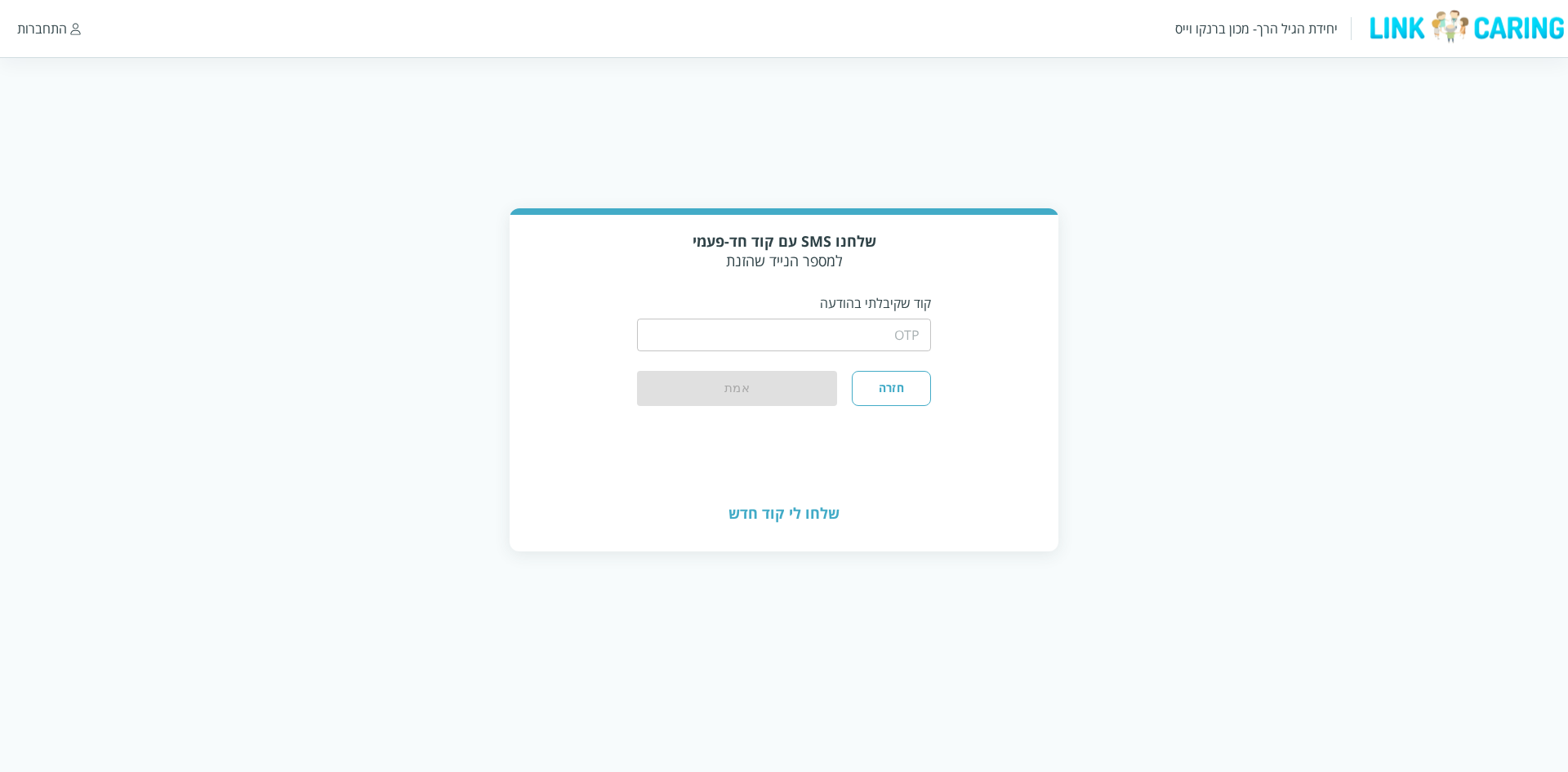
click at [879, 329] on input "string" at bounding box center [784, 335] width 294 height 32
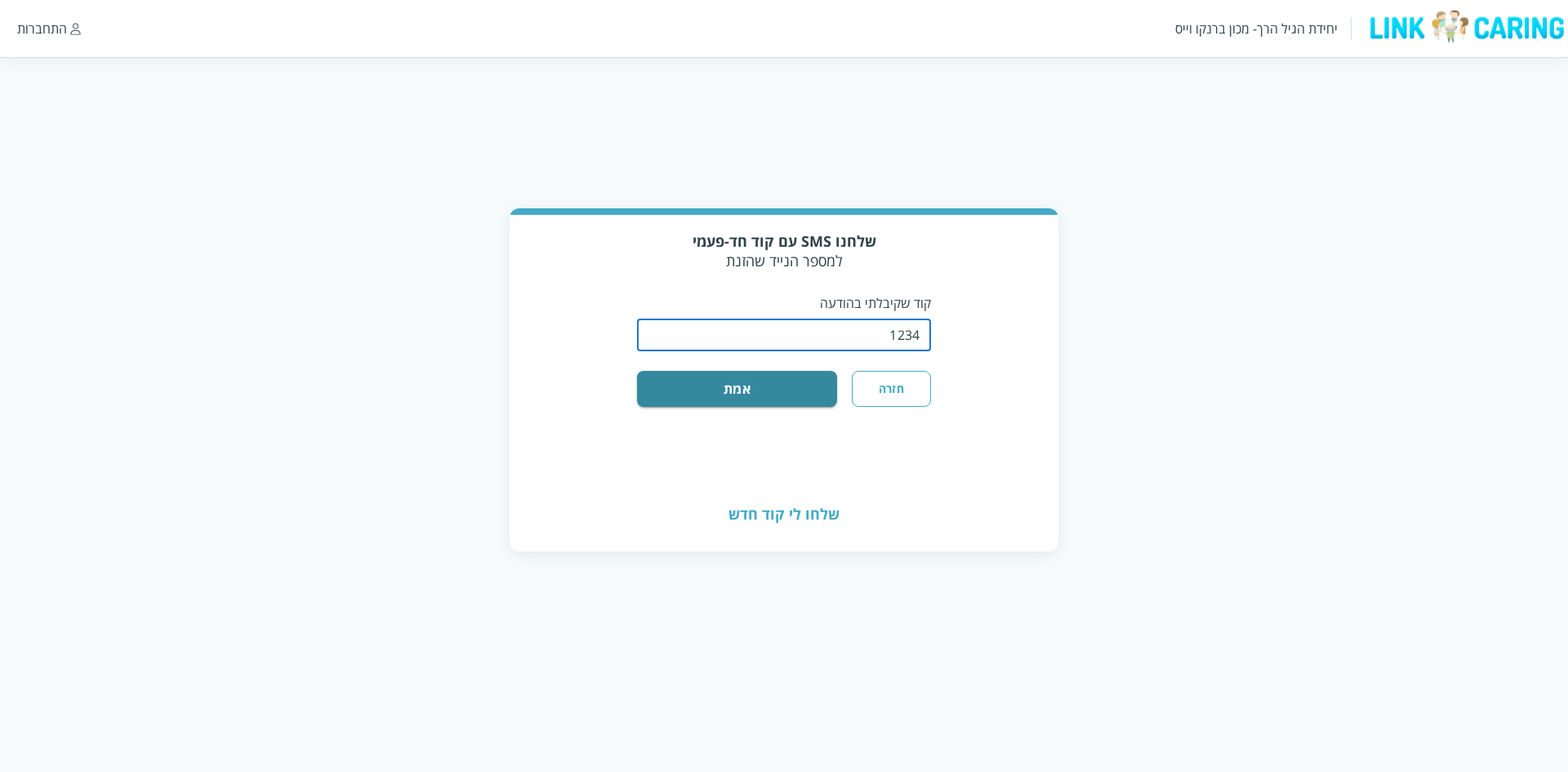
type input "1234"
click at [637, 371] on button "אמת" at bounding box center [737, 389] width 200 height 36
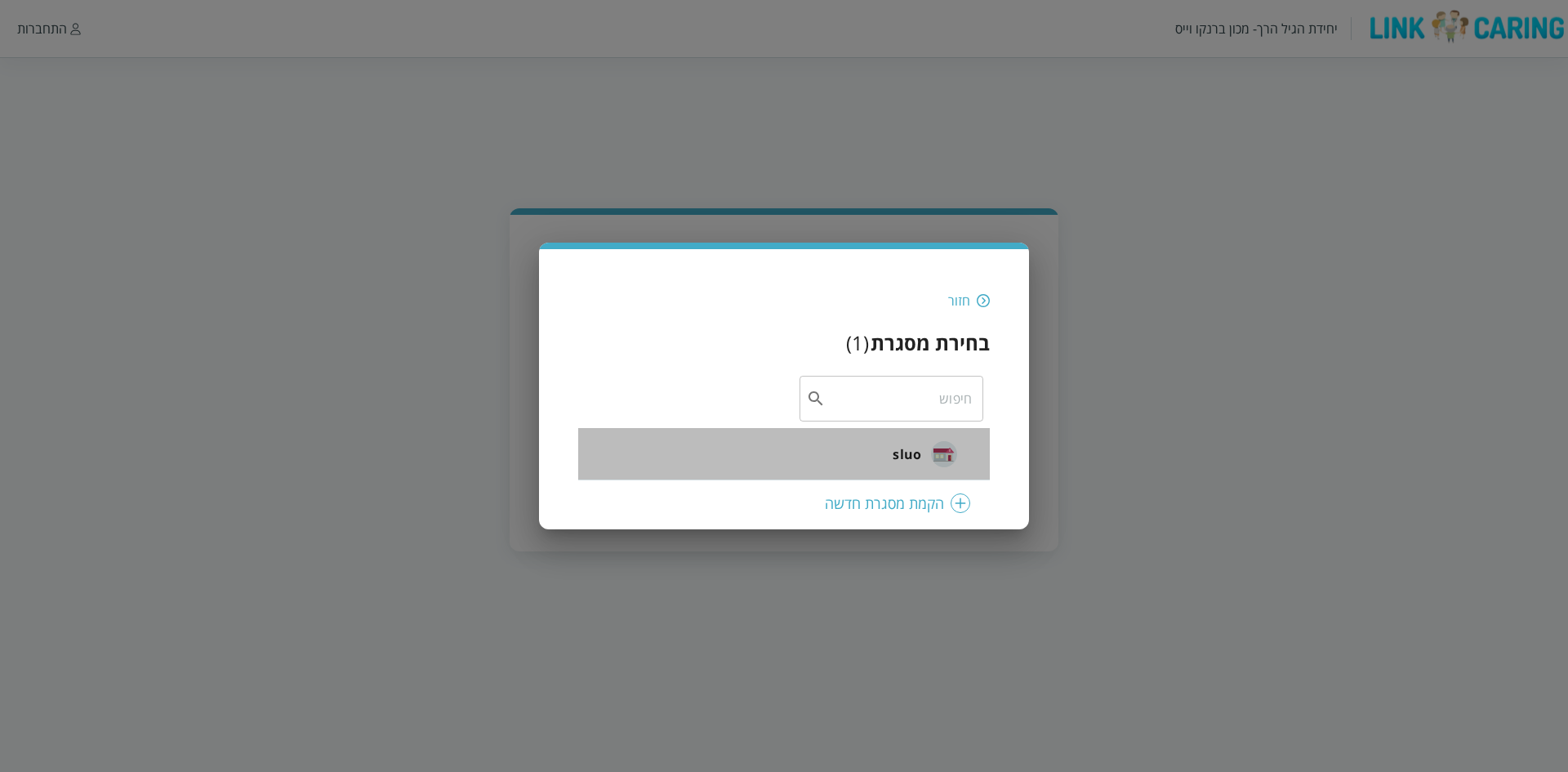
click at [926, 466] on div "sluo" at bounding box center [925, 454] width 65 height 70
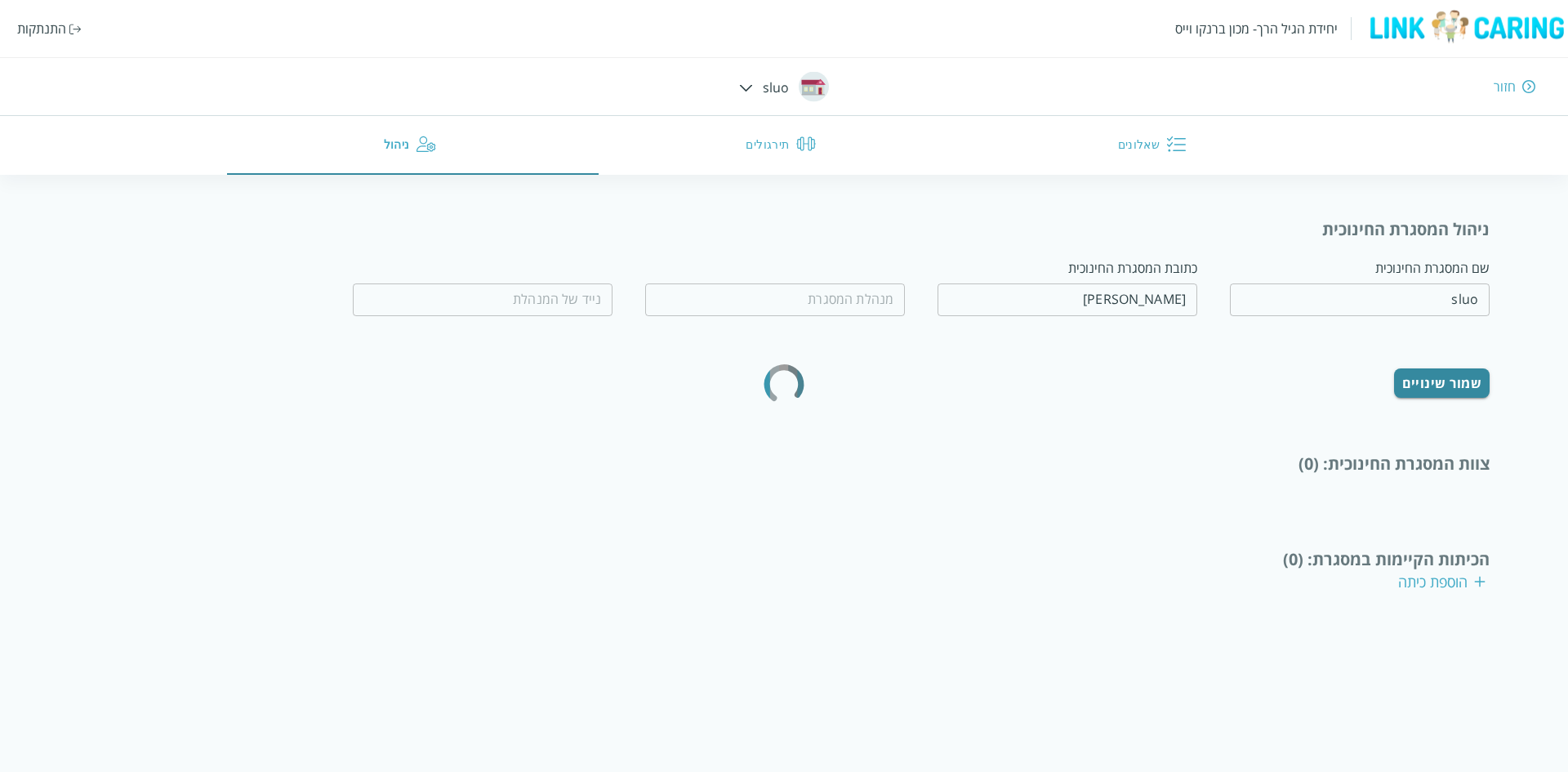
click at [1169, 157] on div "button" at bounding box center [1176, 146] width 20 height 24
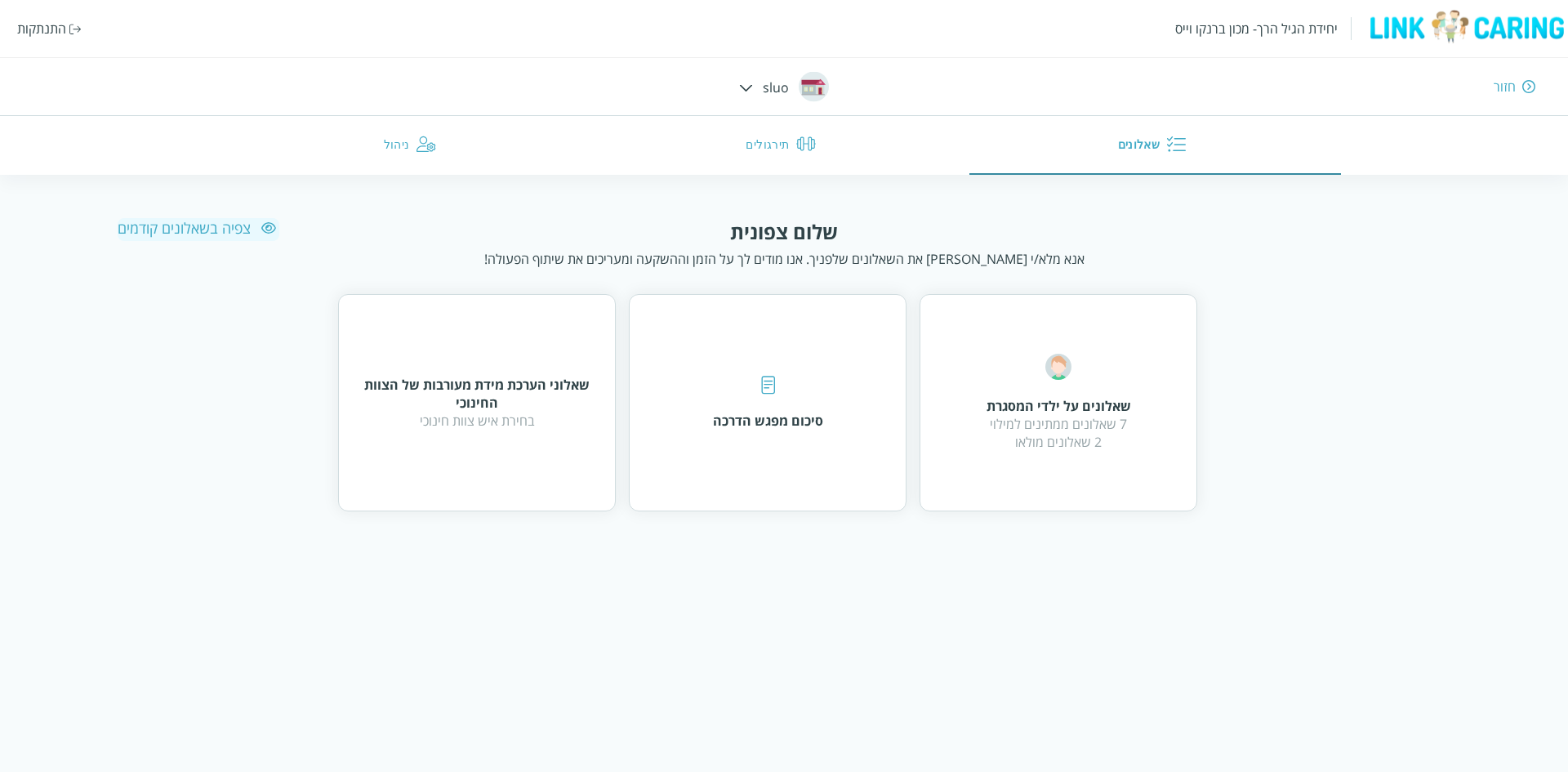
click at [787, 428] on div "סיכום מפגש הדרכה" at bounding box center [768, 420] width 111 height 18
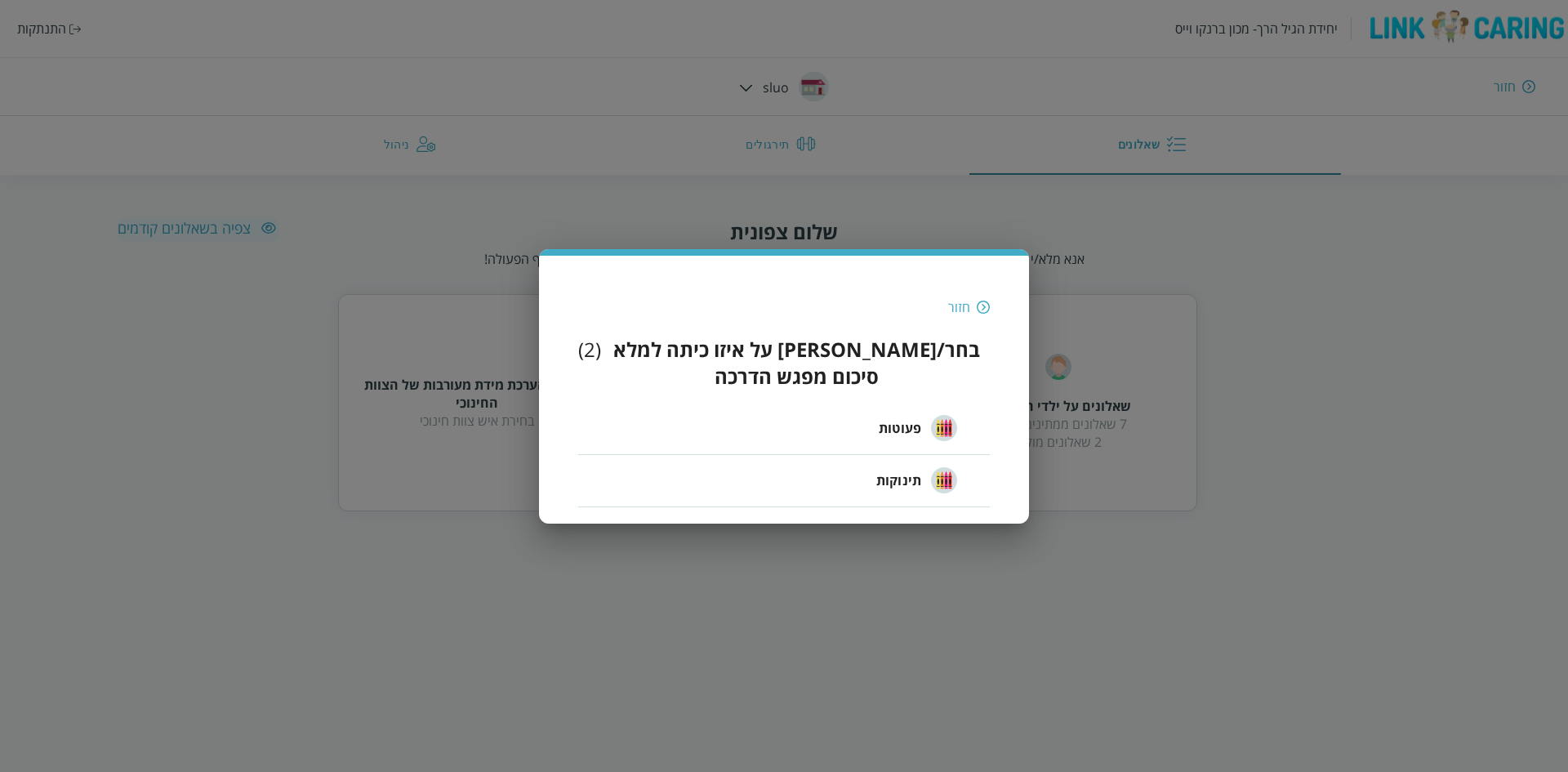
click at [913, 418] on span "פעוטות" at bounding box center [899, 428] width 43 height 20
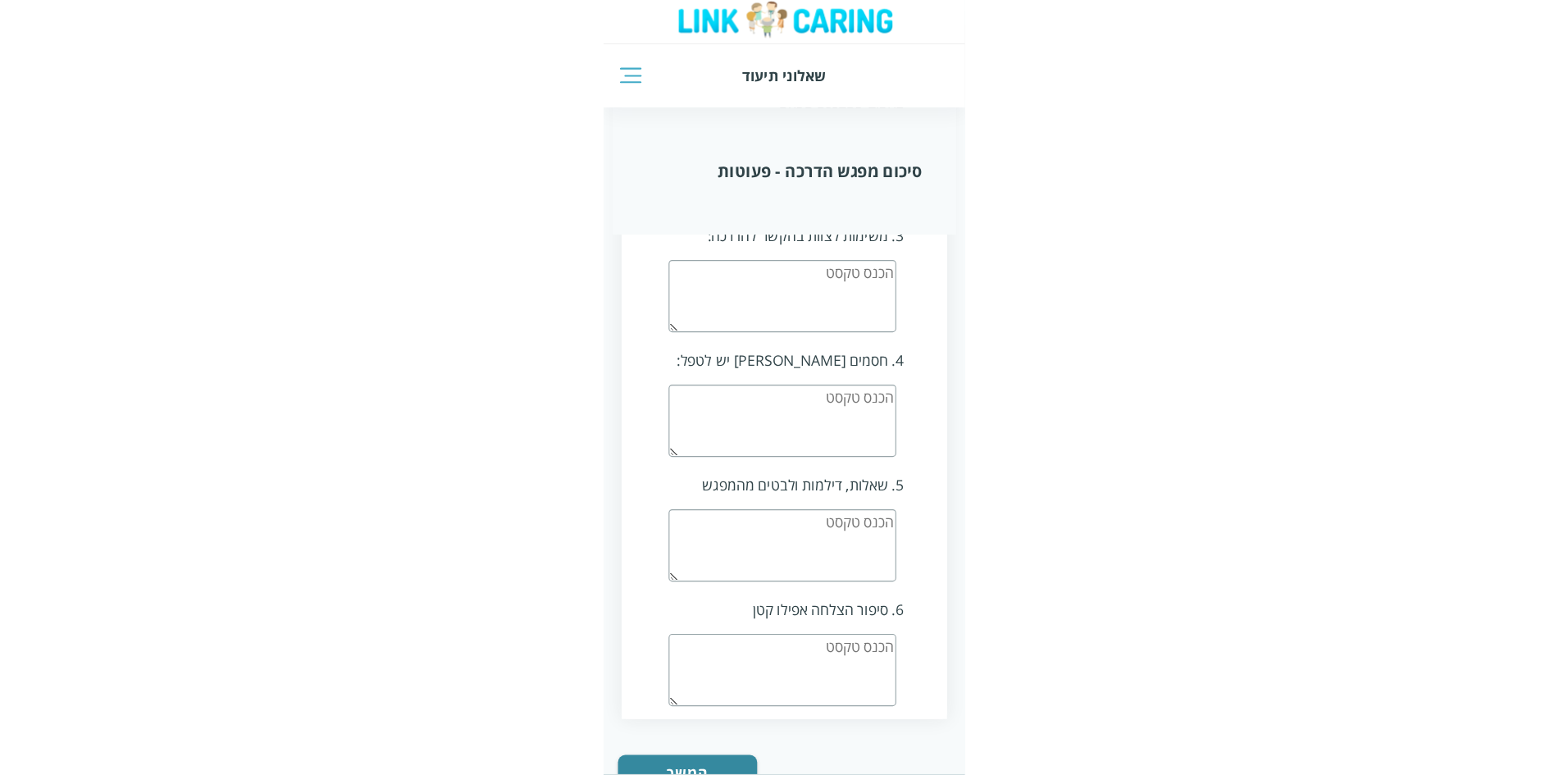
scroll to position [1135, 0]
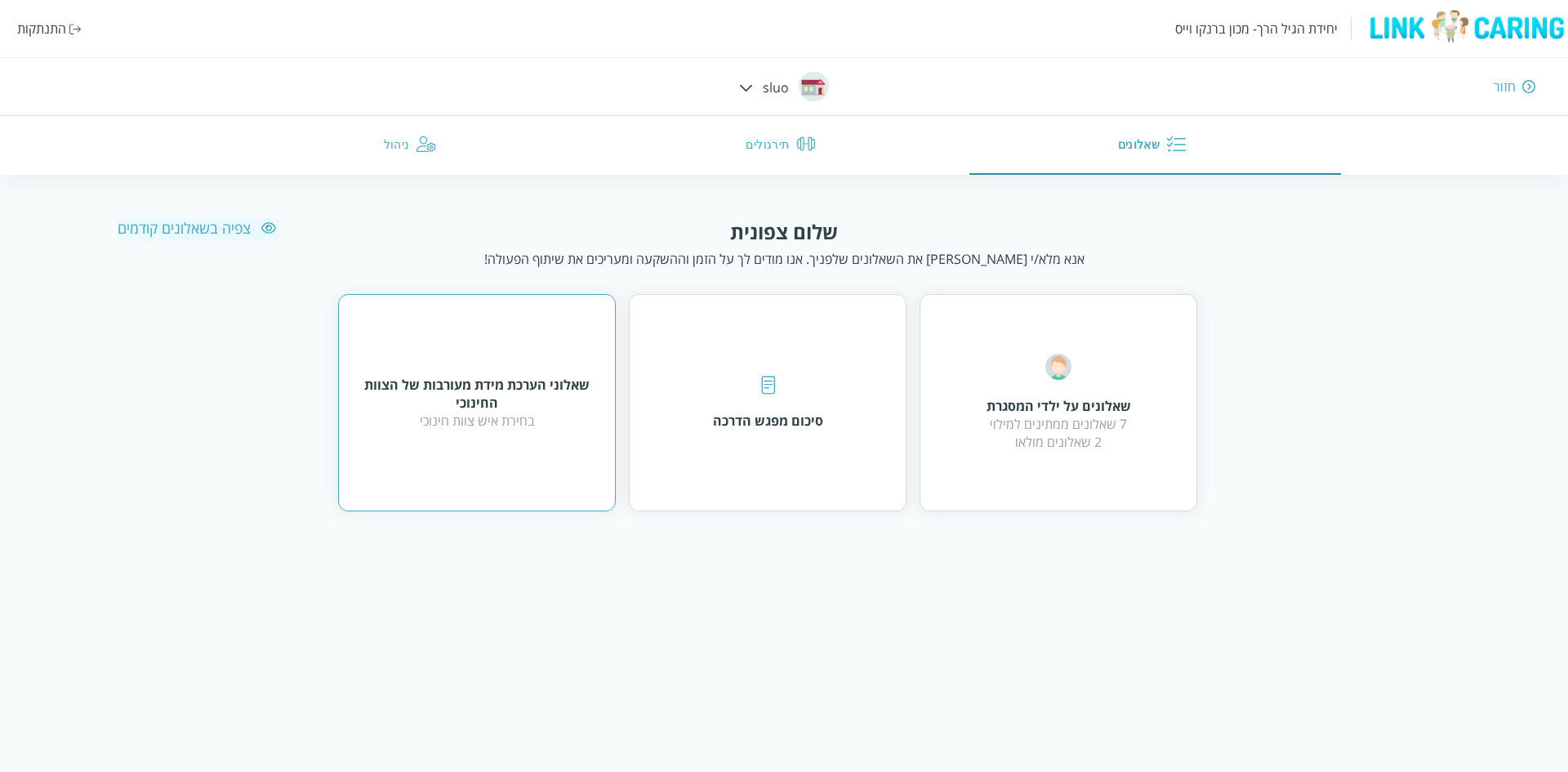
click at [531, 398] on div "שאלוני הערכת מידת מעורבות של הצוות החינוכי" at bounding box center [476, 394] width 237 height 36
